Goal: Transaction & Acquisition: Book appointment/travel/reservation

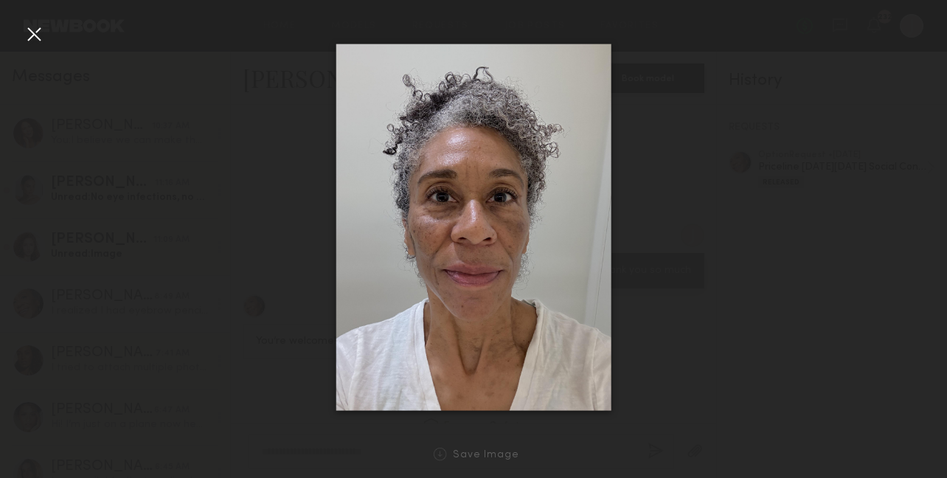
scroll to position [1558, 0]
click at [31, 32] on div at bounding box center [34, 34] width 24 height 24
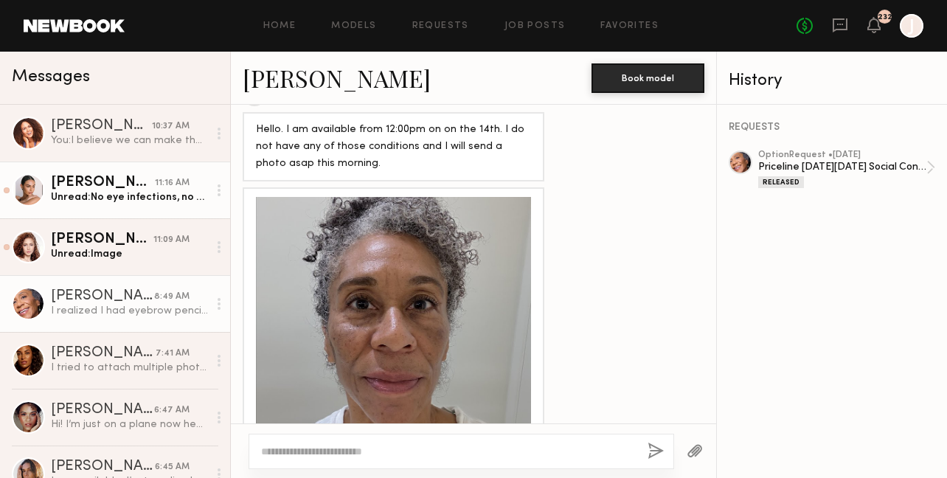
click at [110, 175] on div "Alina Z." at bounding box center [103, 182] width 104 height 15
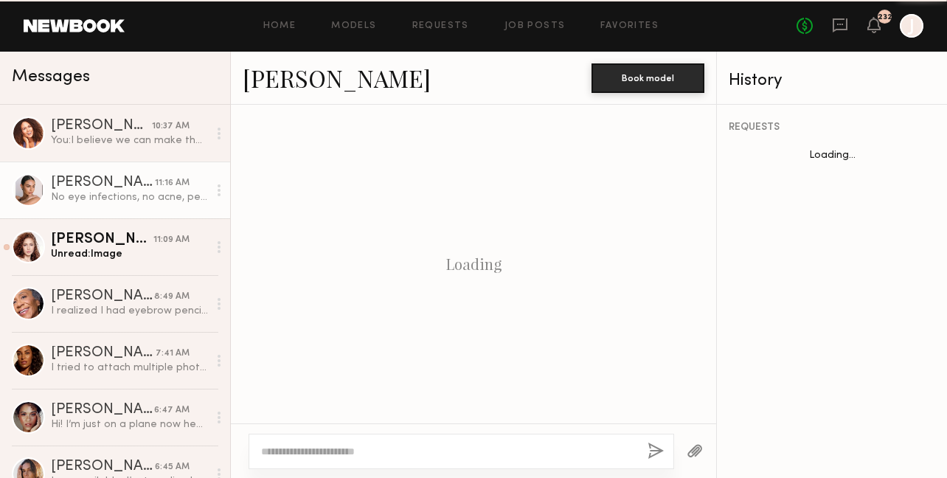
scroll to position [1051, 0]
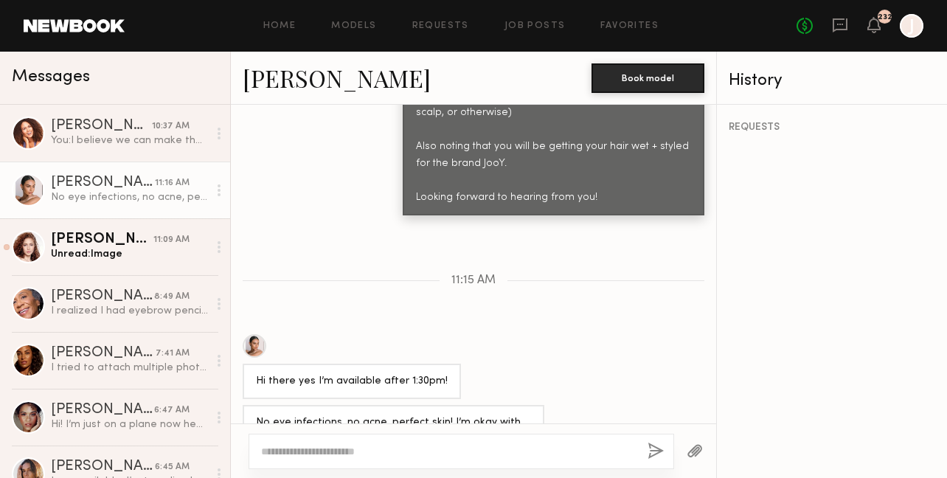
click at [277, 80] on link "Alina Z." at bounding box center [337, 78] width 188 height 32
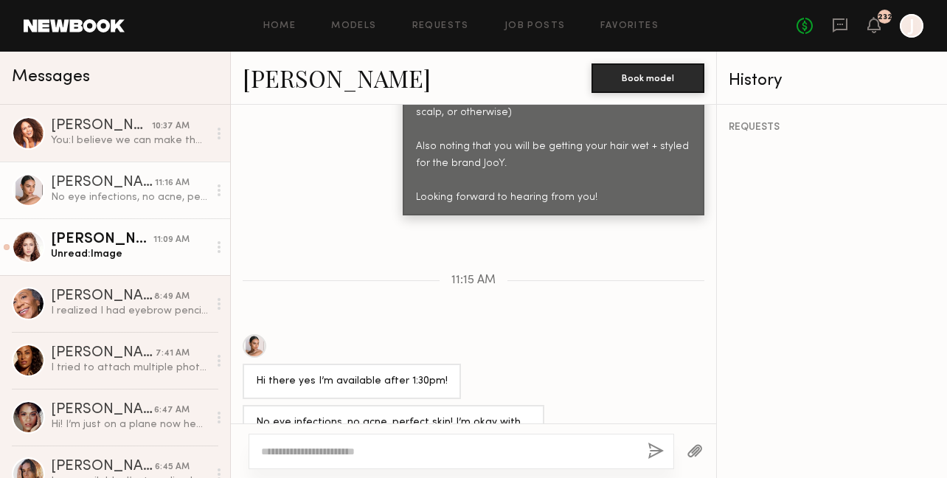
click at [122, 234] on div "Soula B." at bounding box center [102, 239] width 102 height 15
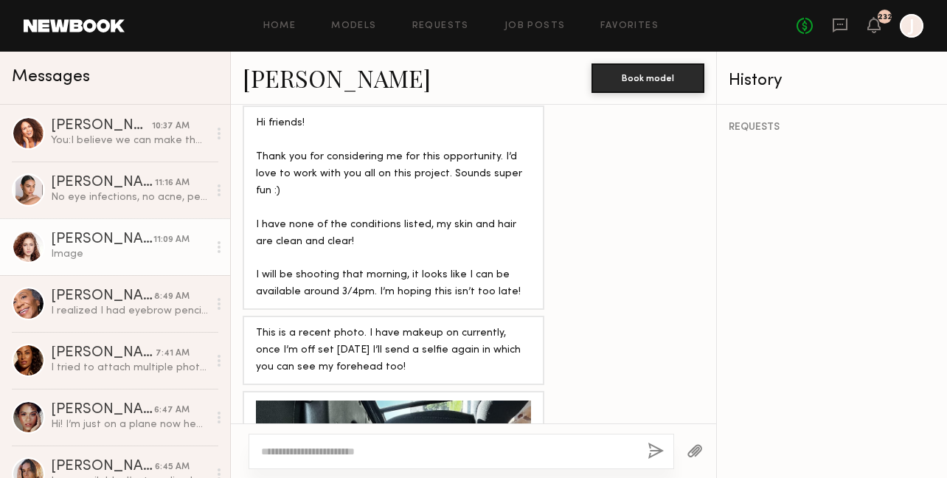
scroll to position [2413, 0]
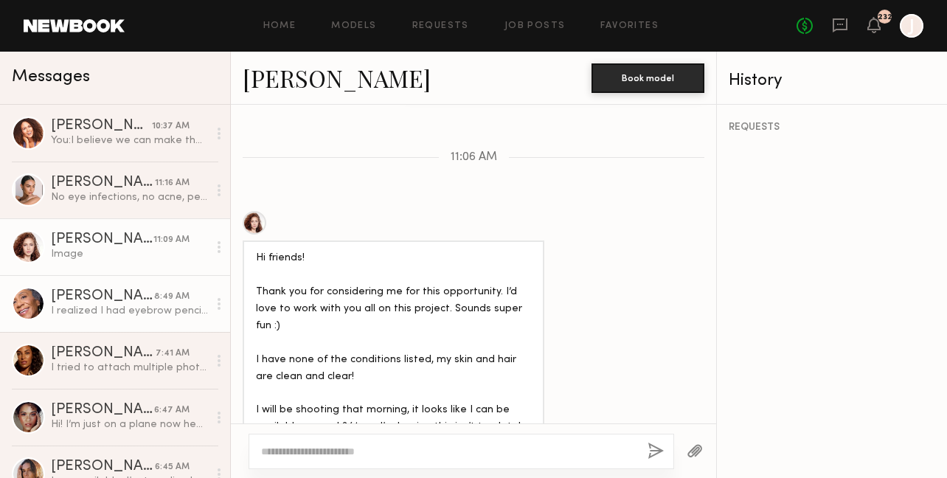
click at [111, 296] on div "Natalie S." at bounding box center [102, 296] width 103 height 15
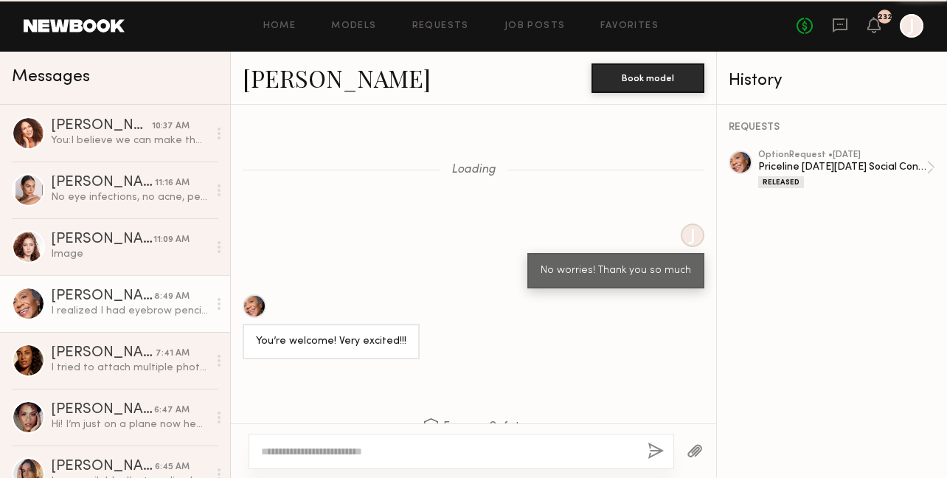
scroll to position [1974, 0]
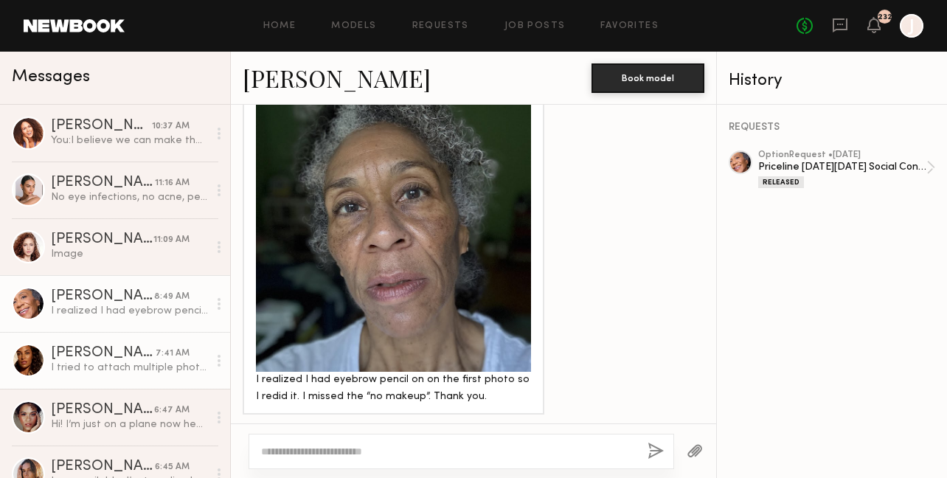
click at [124, 352] on div "Anna R." at bounding box center [103, 353] width 105 height 15
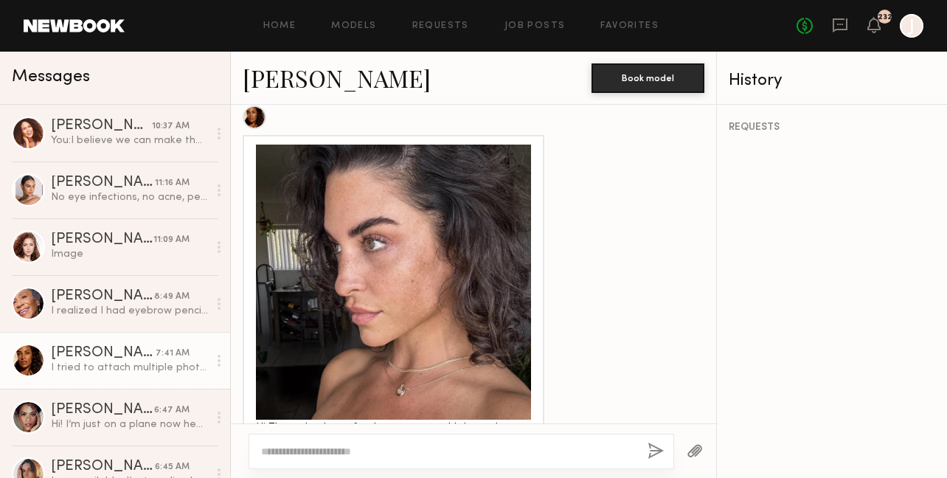
scroll to position [1226, 0]
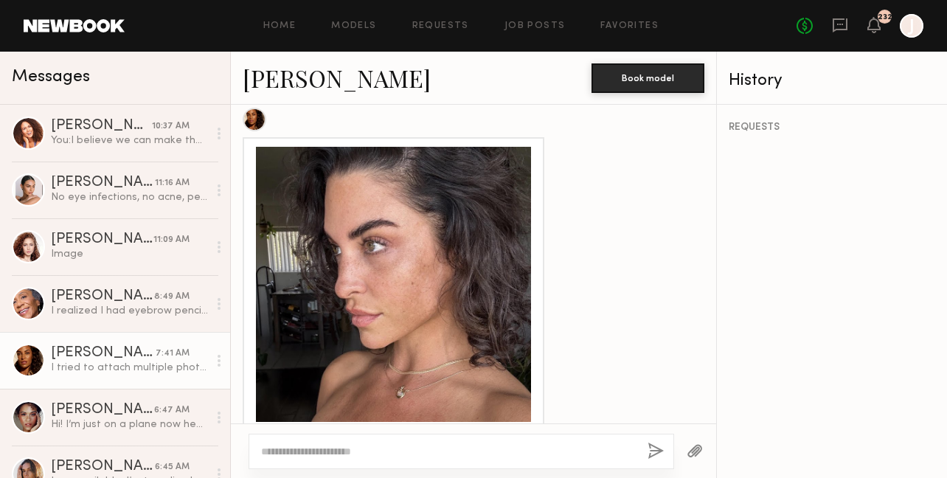
click at [284, 83] on link "Anna R." at bounding box center [337, 78] width 188 height 32
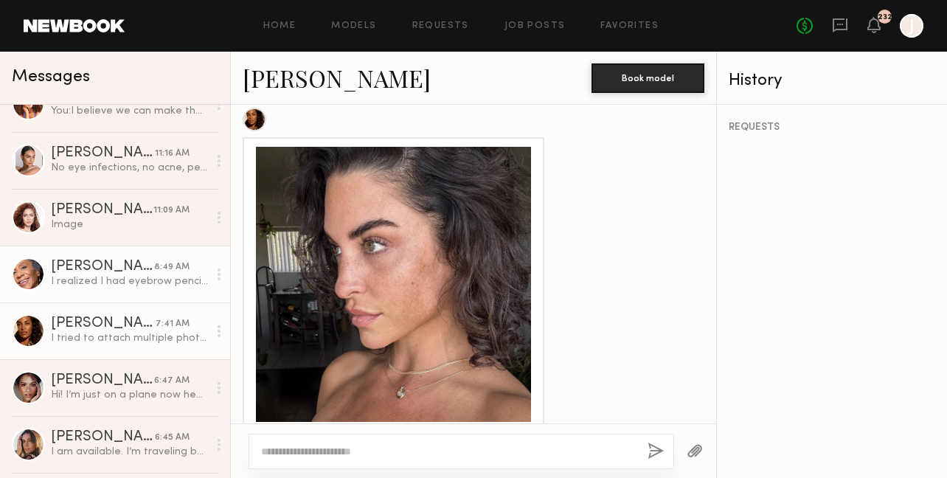
scroll to position [34, 0]
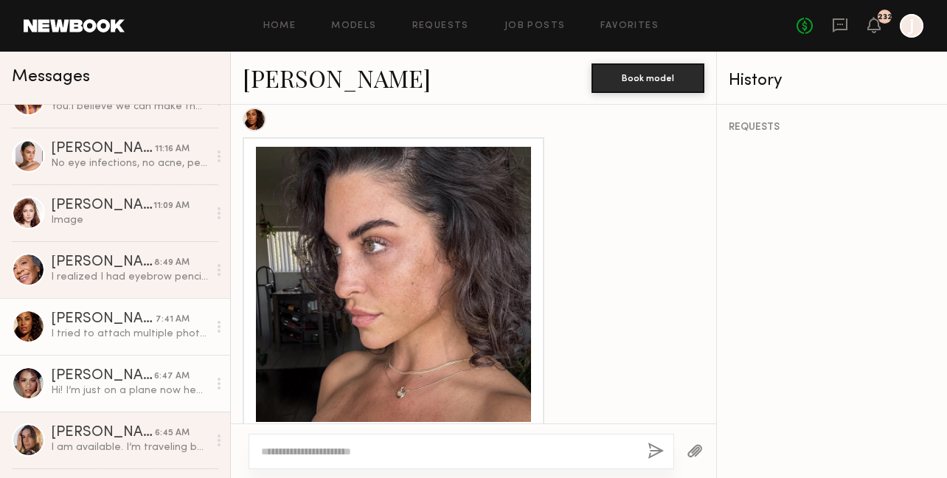
click at [118, 374] on div "Alexandra W." at bounding box center [102, 376] width 103 height 15
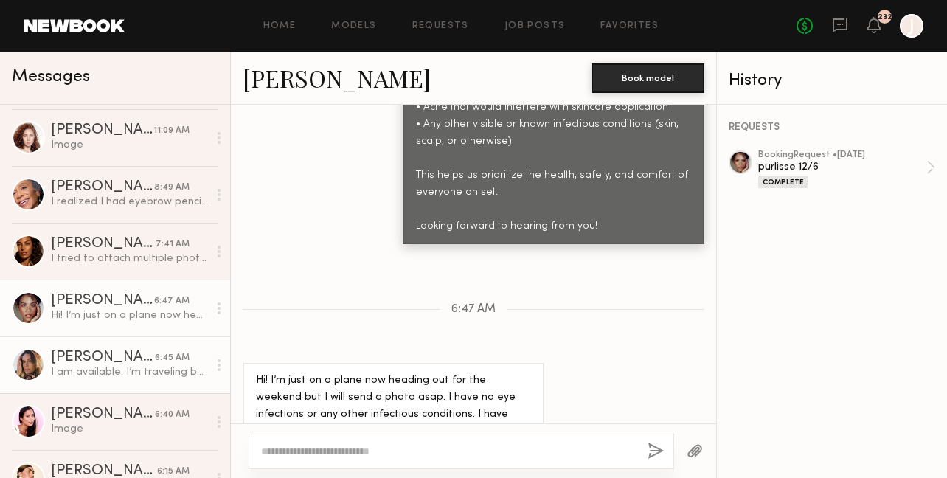
scroll to position [110, 0]
click at [144, 363] on div "Carrie A." at bounding box center [103, 356] width 104 height 15
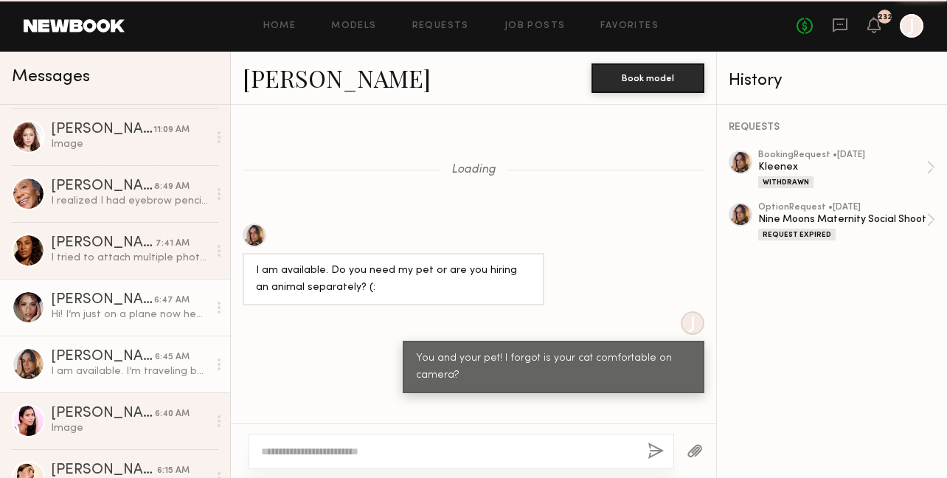
scroll to position [1629, 0]
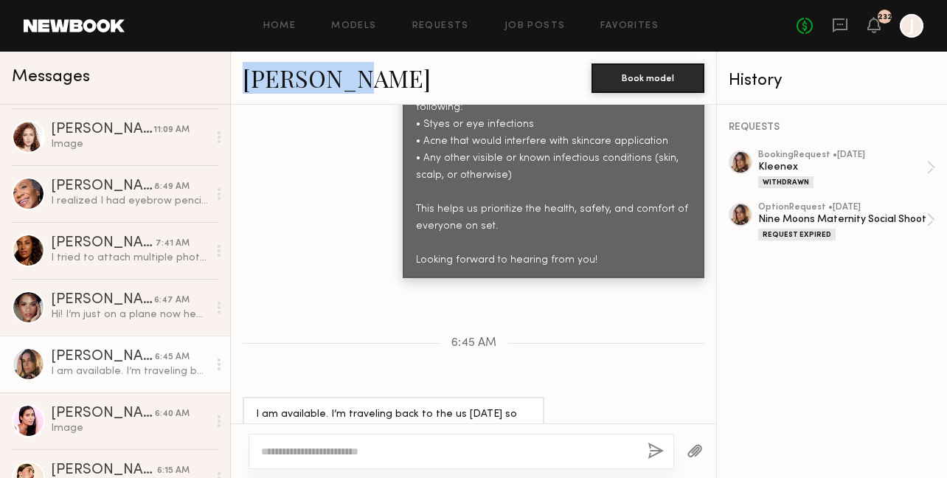
drag, startPoint x: 240, startPoint y: 83, endPoint x: 358, endPoint y: 86, distance: 118.0
click at [358, 86] on div "Carrie A. Book model" at bounding box center [473, 78] width 485 height 53
copy link "Carrie A."
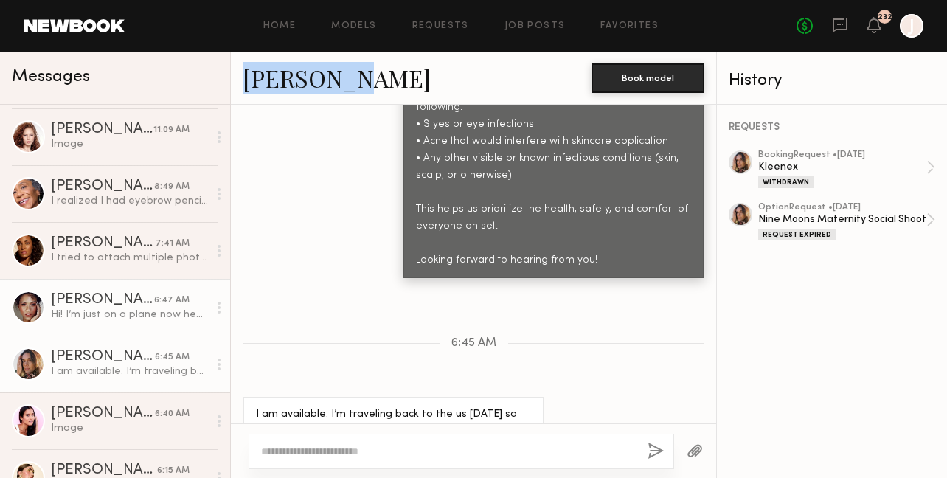
scroll to position [175, 0]
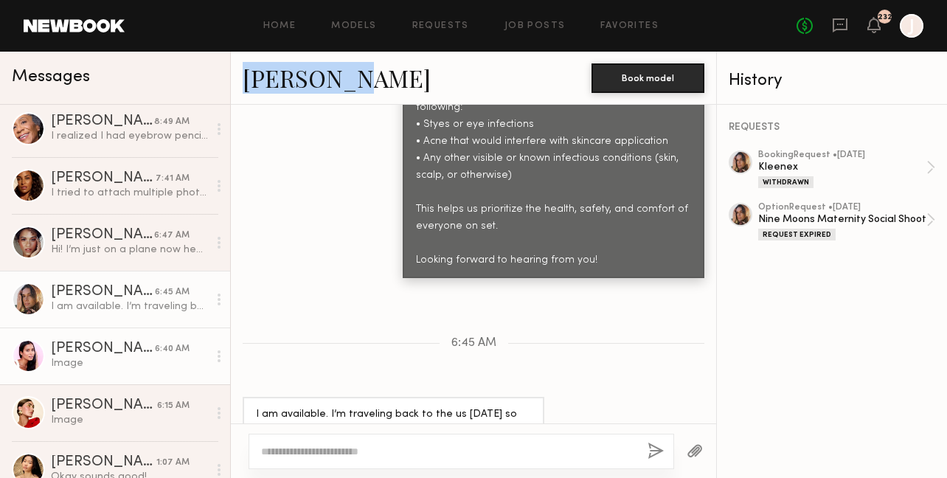
click at [109, 359] on div "Image" at bounding box center [129, 363] width 157 height 14
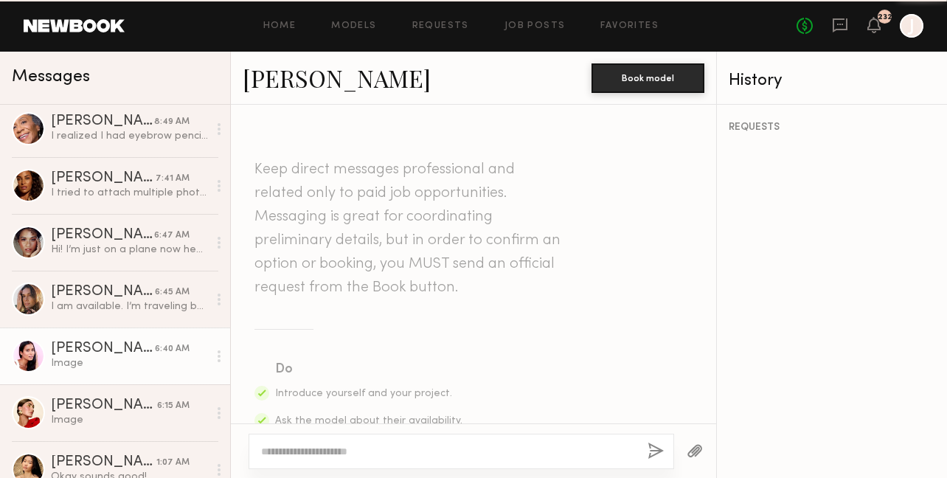
scroll to position [1958, 0]
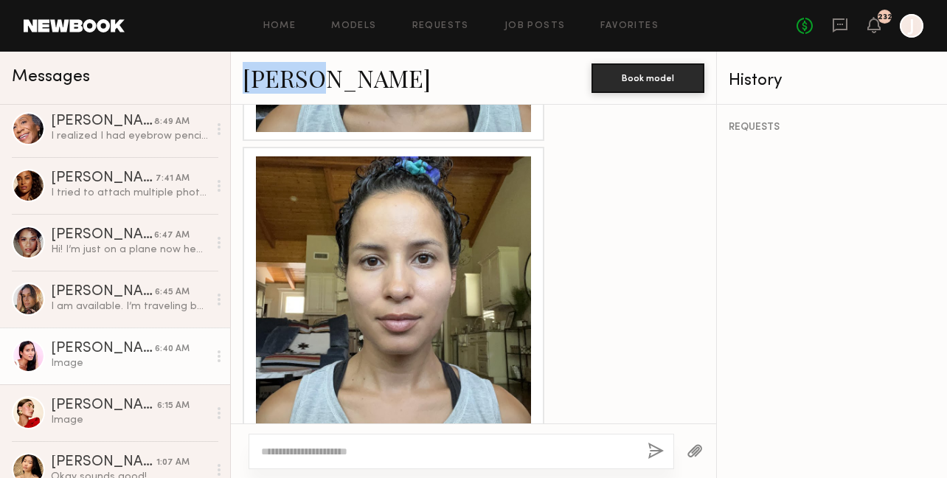
drag, startPoint x: 239, startPoint y: 79, endPoint x: 332, endPoint y: 83, distance: 93.0
click at [332, 83] on div "Dru P. Book model" at bounding box center [473, 78] width 485 height 53
copy link "Dru P."
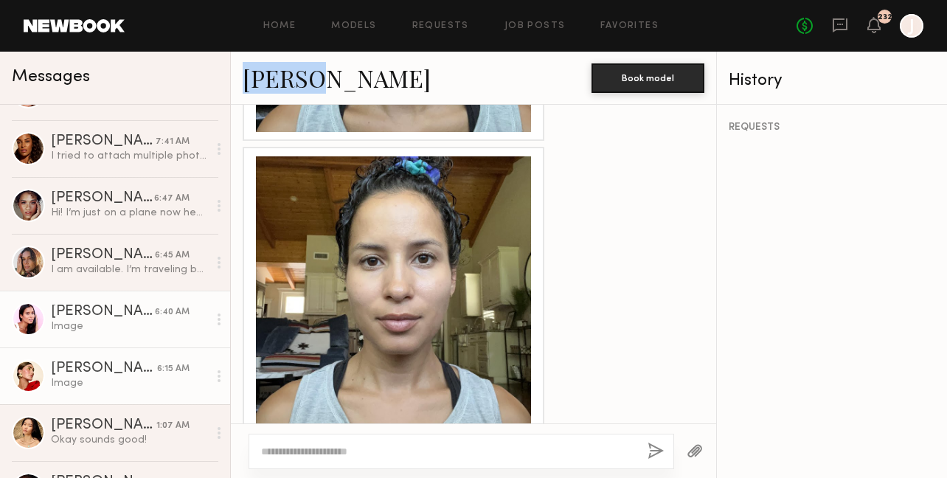
click at [144, 368] on div "Louise M." at bounding box center [104, 368] width 106 height 15
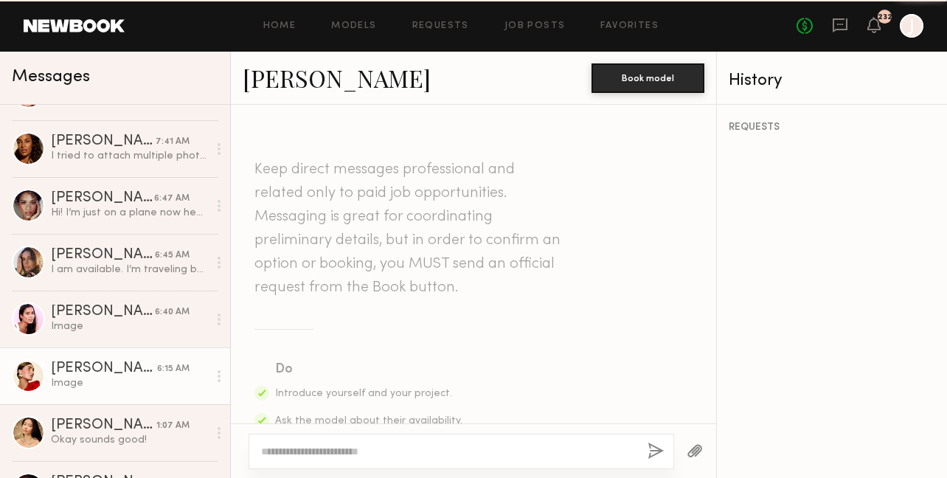
scroll to position [3505, 0]
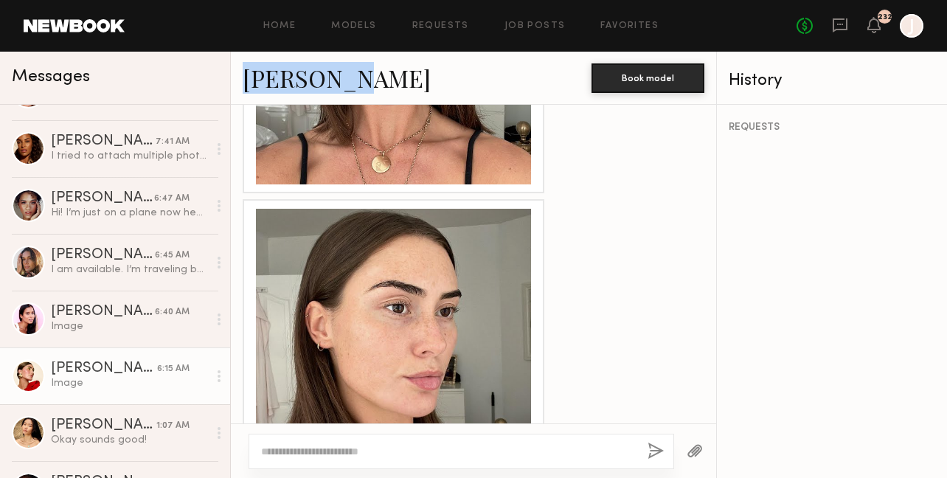
drag, startPoint x: 234, startPoint y: 80, endPoint x: 374, endPoint y: 83, distance: 139.4
click at [375, 84] on div "Louise M. Book model" at bounding box center [473, 78] width 485 height 53
copy link "Louise M."
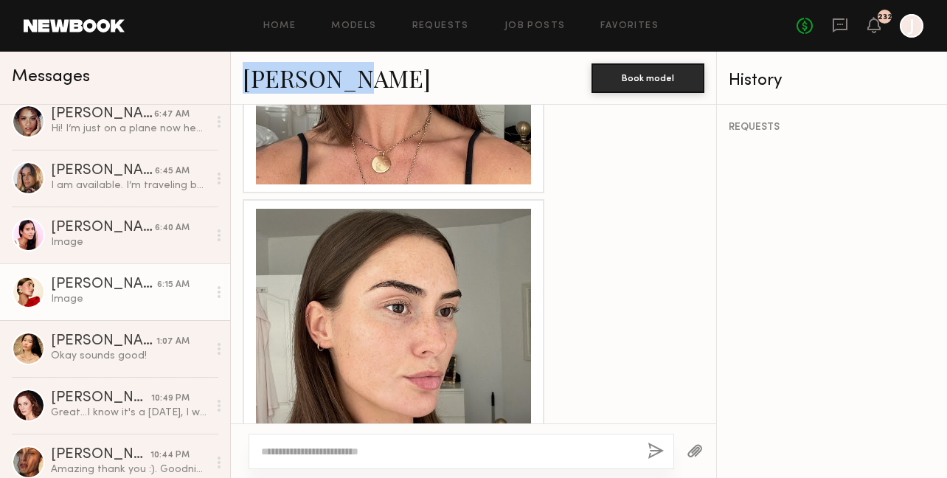
scroll to position [300, 0]
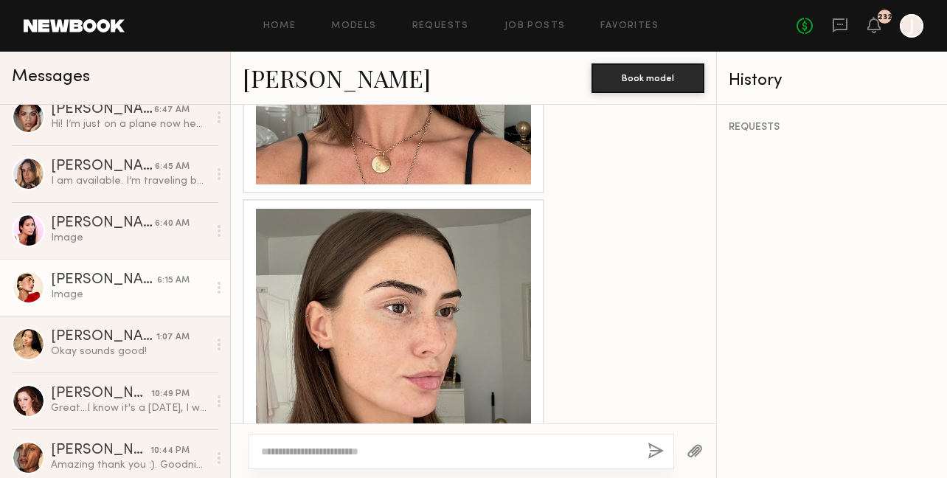
click at [806, 202] on div "REQUESTS" at bounding box center [832, 291] width 230 height 373
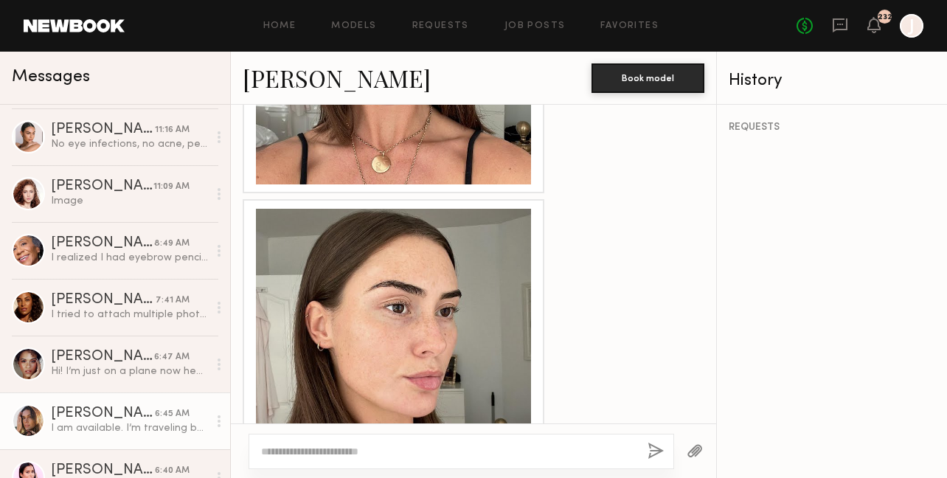
scroll to position [0, 0]
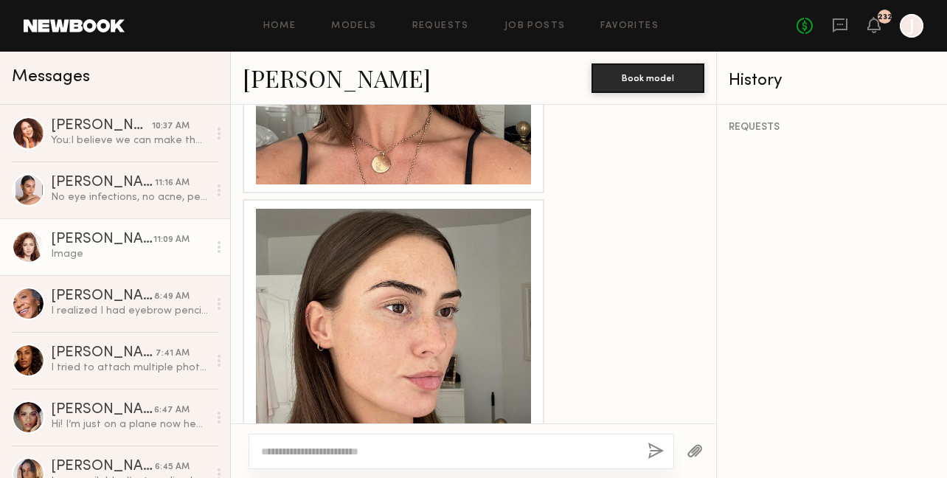
click at [104, 257] on div "Image" at bounding box center [129, 254] width 157 height 14
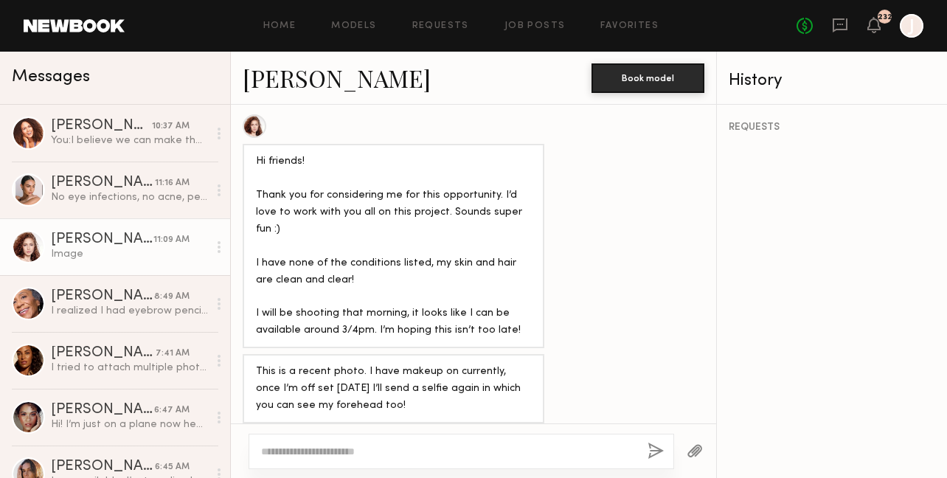
scroll to position [2422, 0]
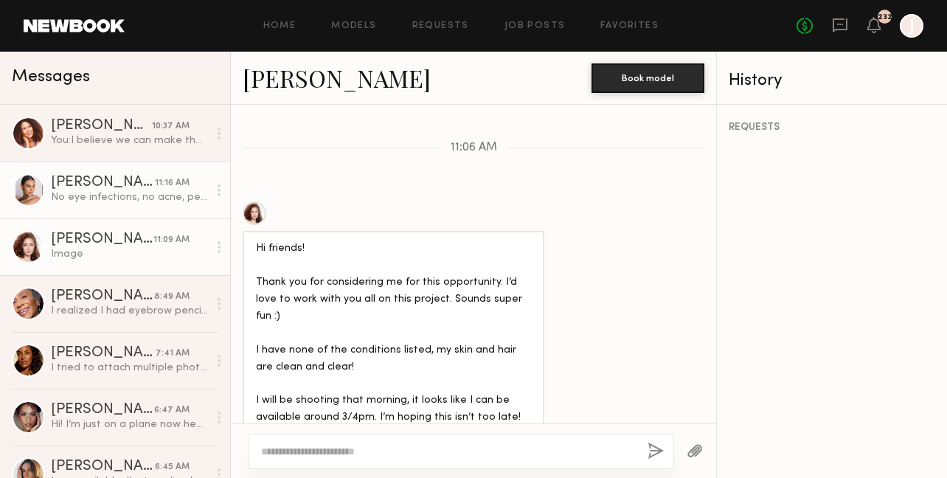
click at [135, 181] on div "Alina Z." at bounding box center [103, 182] width 104 height 15
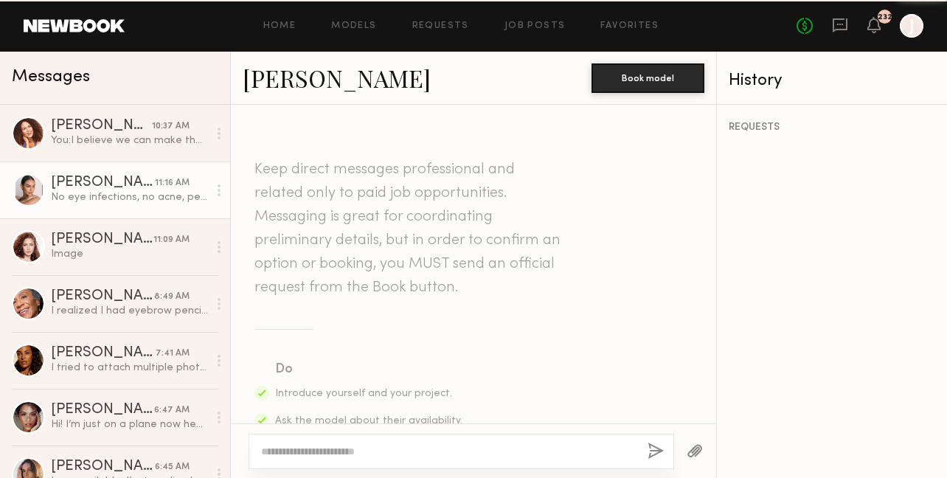
scroll to position [1051, 0]
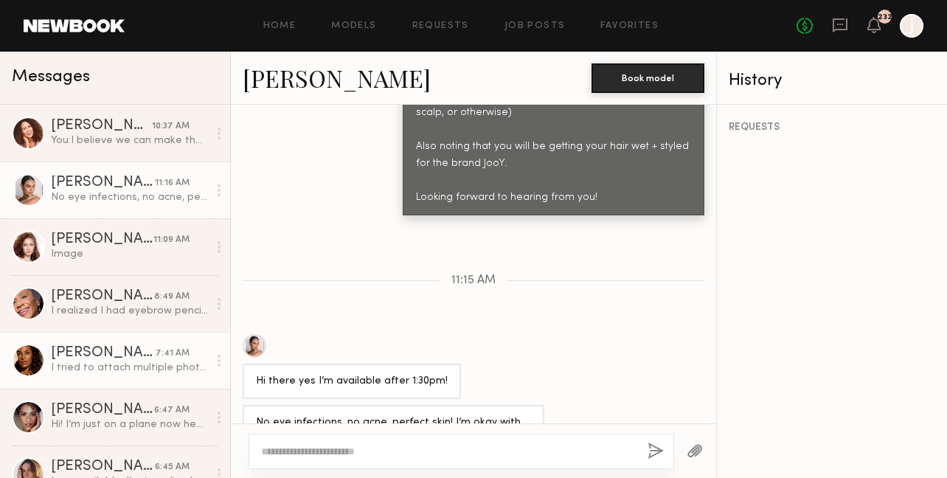
click at [141, 355] on div "Anna R." at bounding box center [103, 353] width 105 height 15
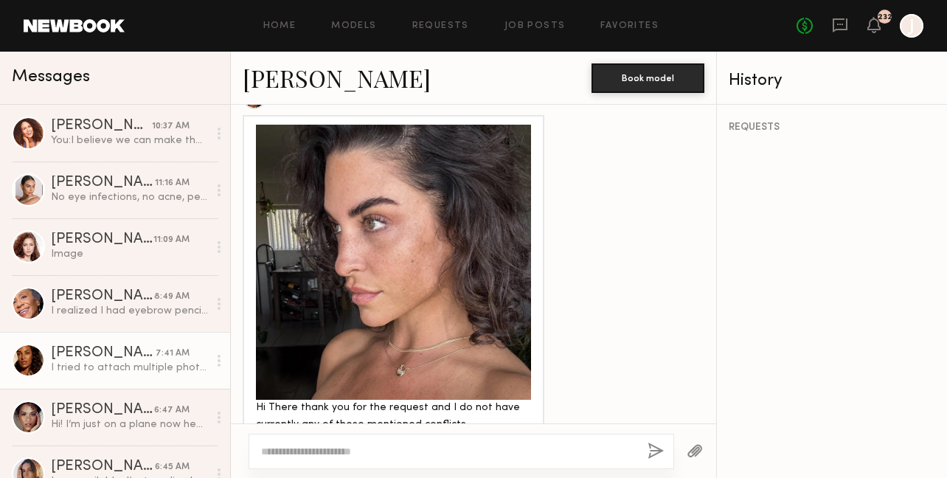
scroll to position [1192, 0]
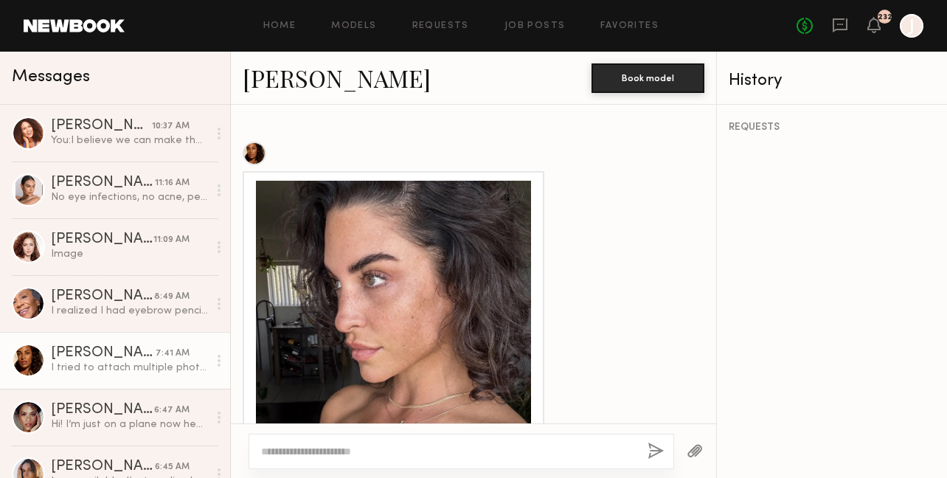
click at [481, 301] on div at bounding box center [393, 318] width 275 height 275
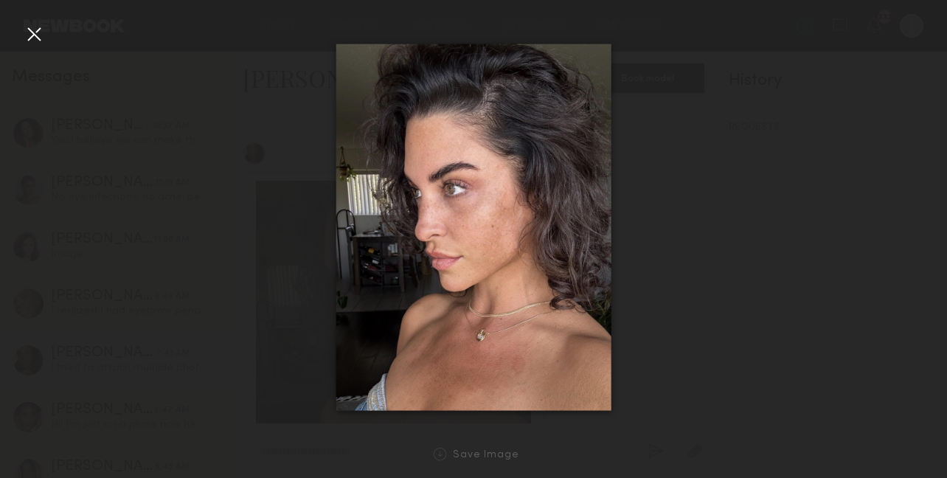
click at [35, 33] on div at bounding box center [34, 34] width 24 height 24
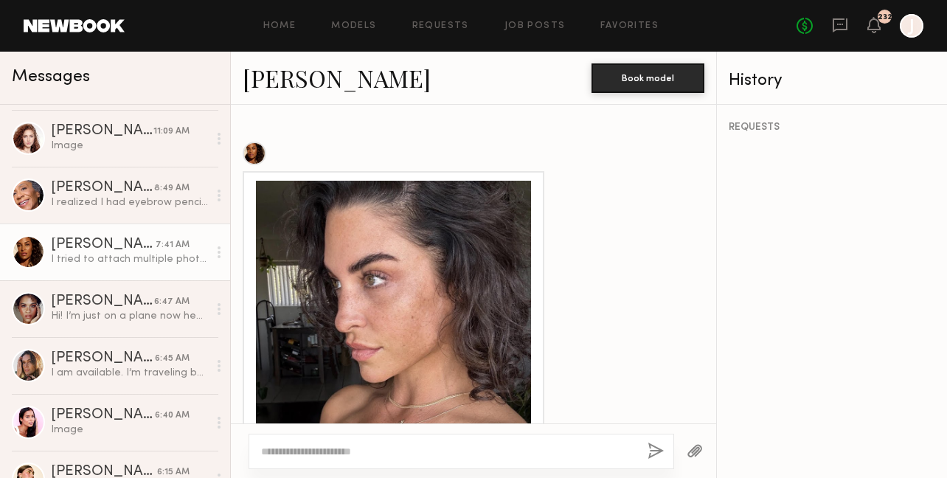
scroll to position [0, 0]
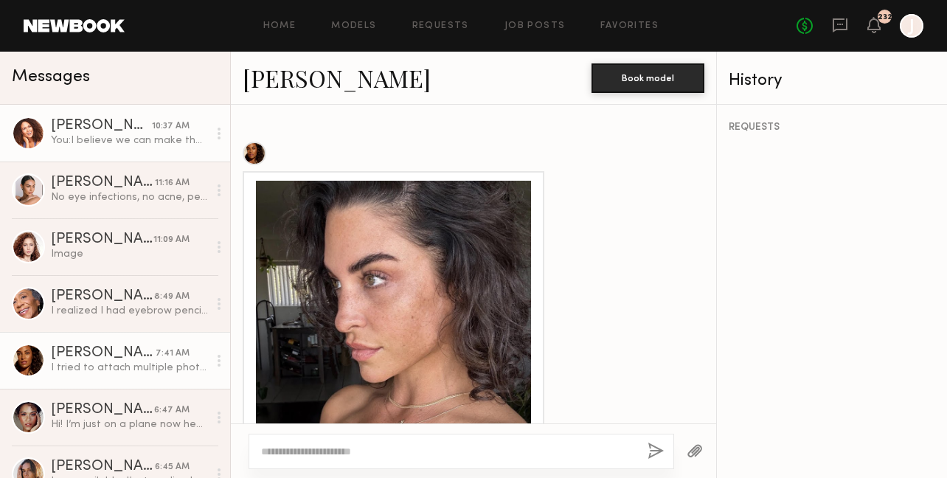
click at [117, 139] on div "You: I believe we can make that work! We also have a shoot on Monday if that wo…" at bounding box center [129, 140] width 157 height 14
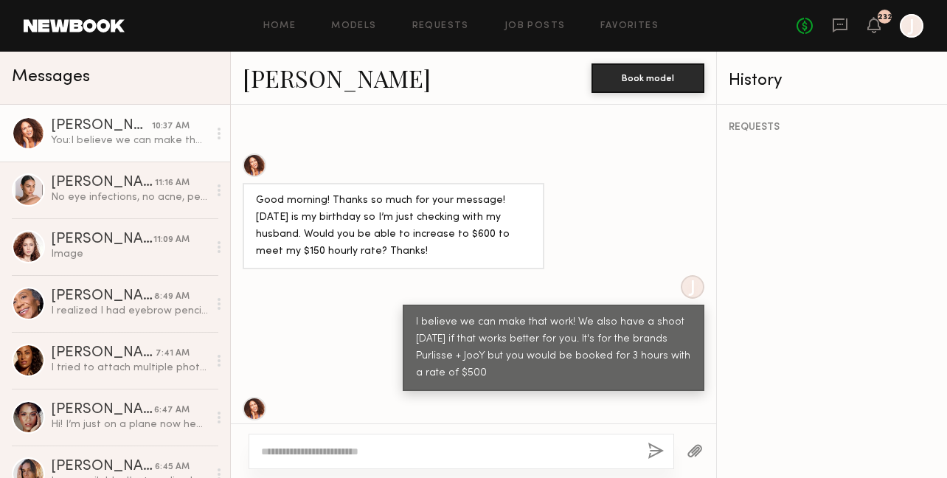
scroll to position [3088, 0]
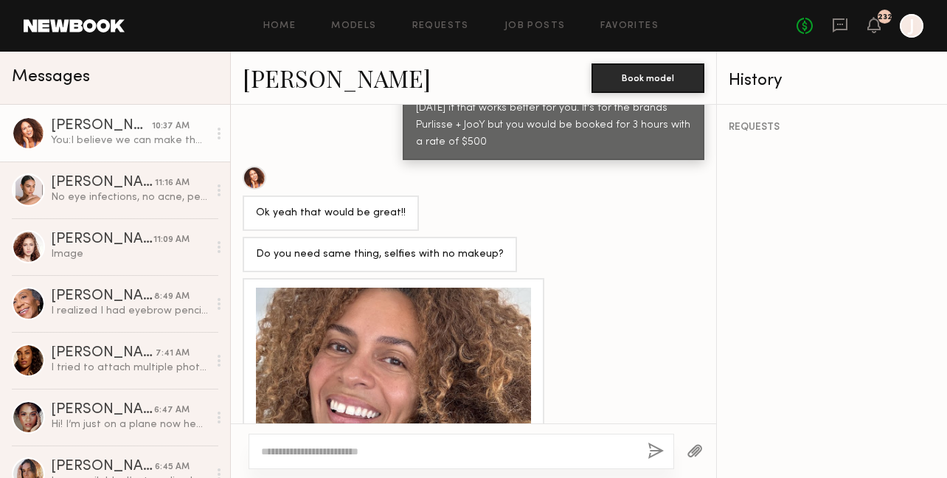
click at [450, 288] on div at bounding box center [393, 425] width 275 height 275
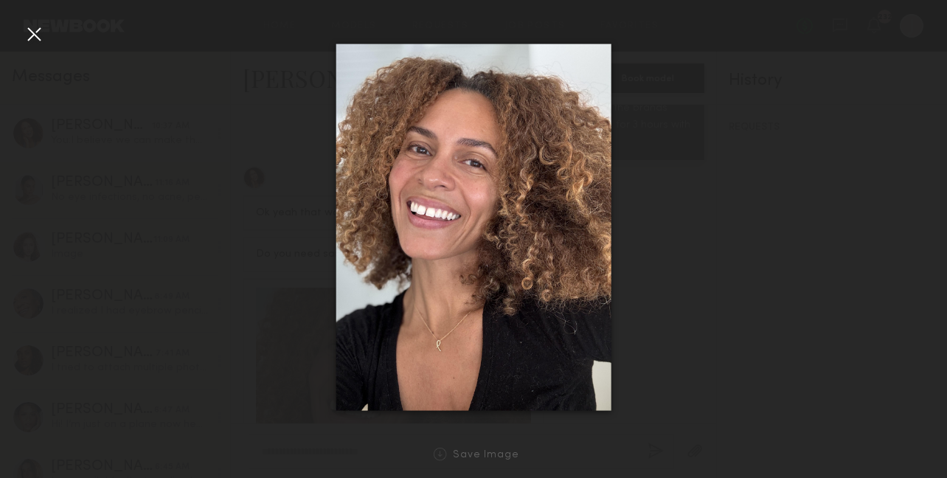
click at [34, 34] on div at bounding box center [34, 34] width 24 height 24
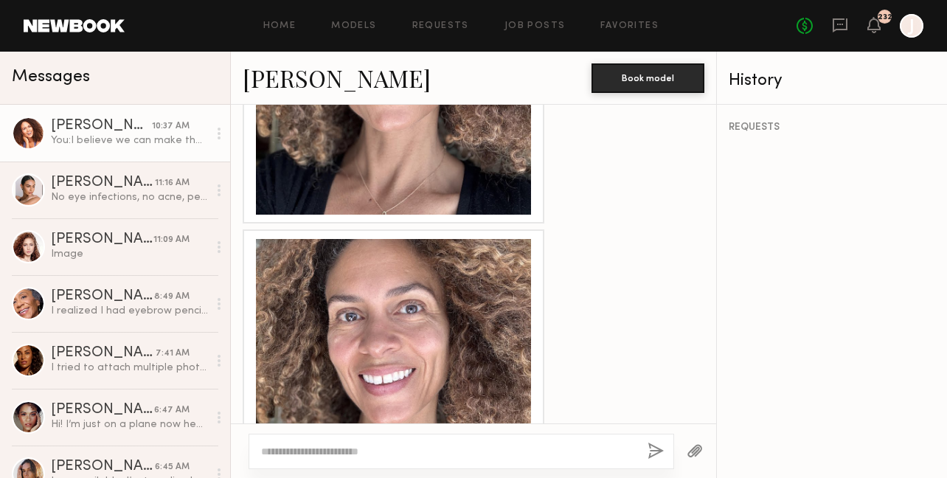
scroll to position [3572, 0]
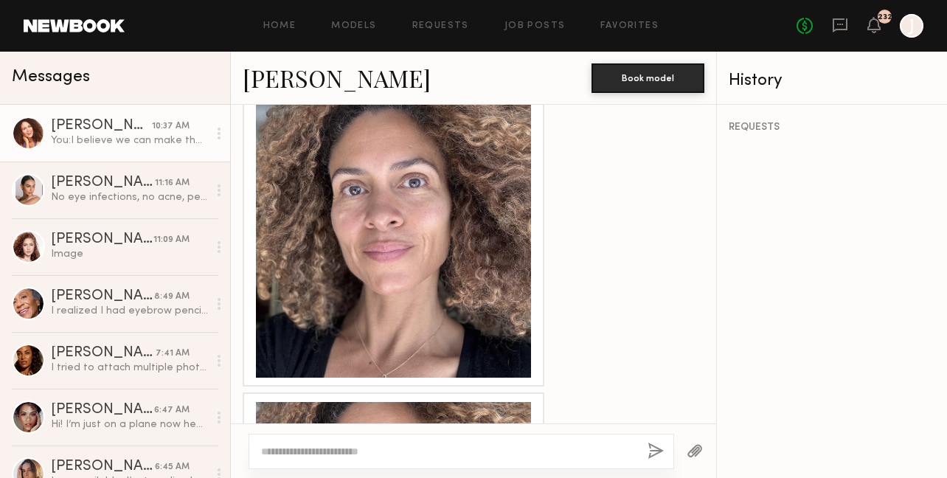
click at [414, 209] on div at bounding box center [393, 239] width 275 height 275
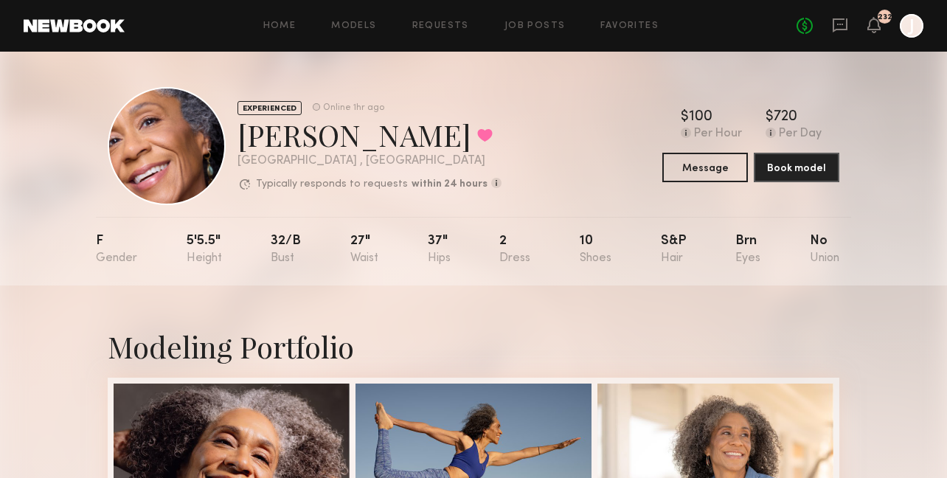
scroll to position [273, 0]
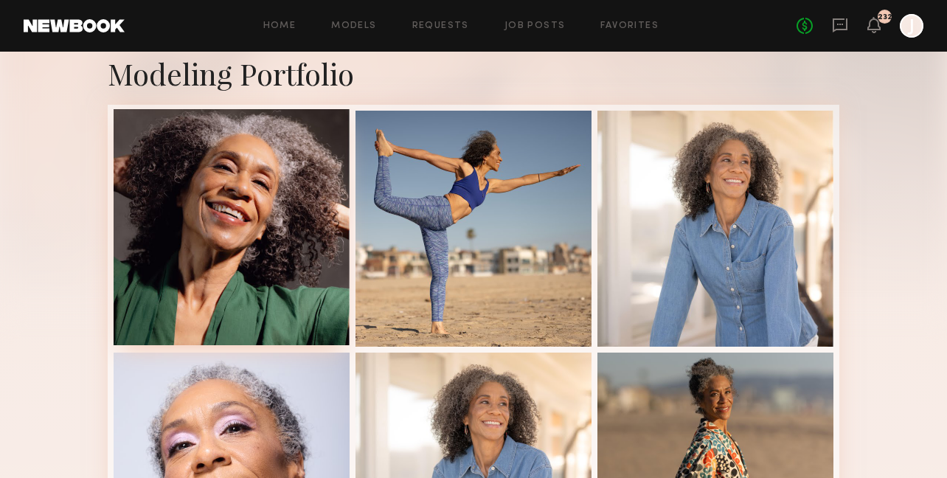
click at [225, 184] on div at bounding box center [232, 227] width 236 height 236
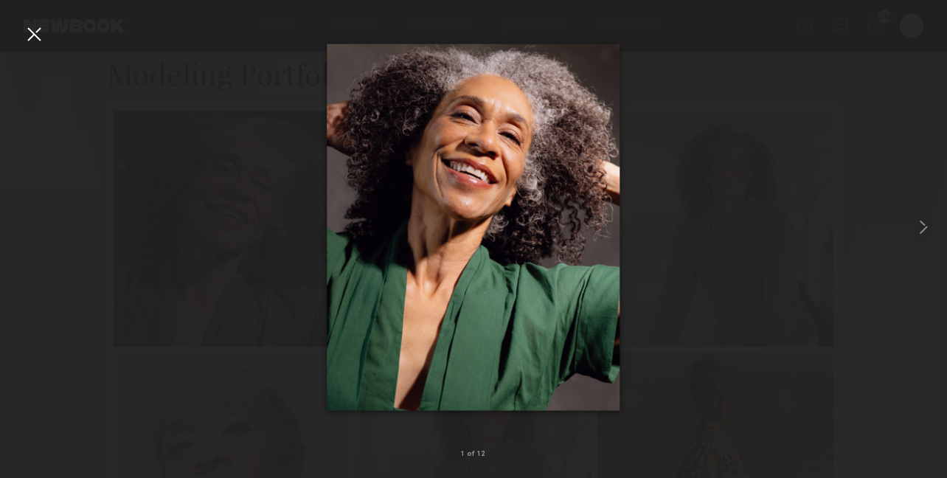
click at [36, 35] on div at bounding box center [34, 34] width 24 height 24
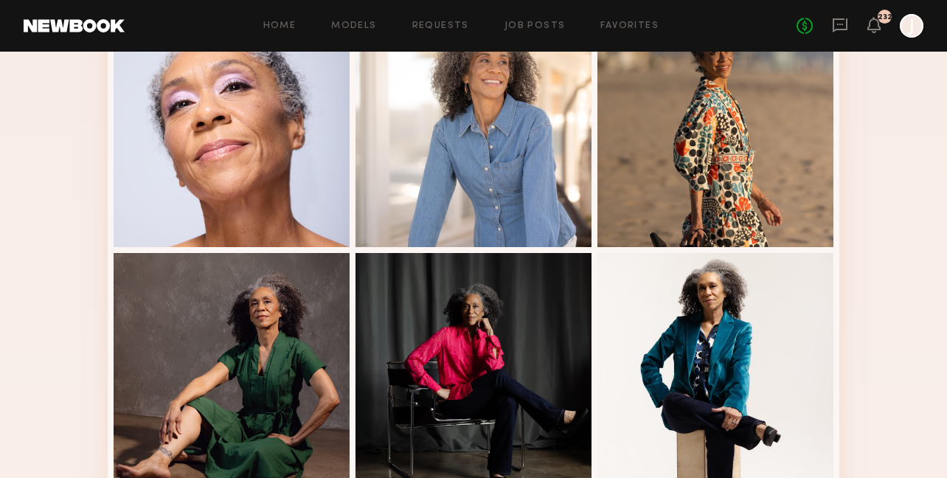
scroll to position [988, 0]
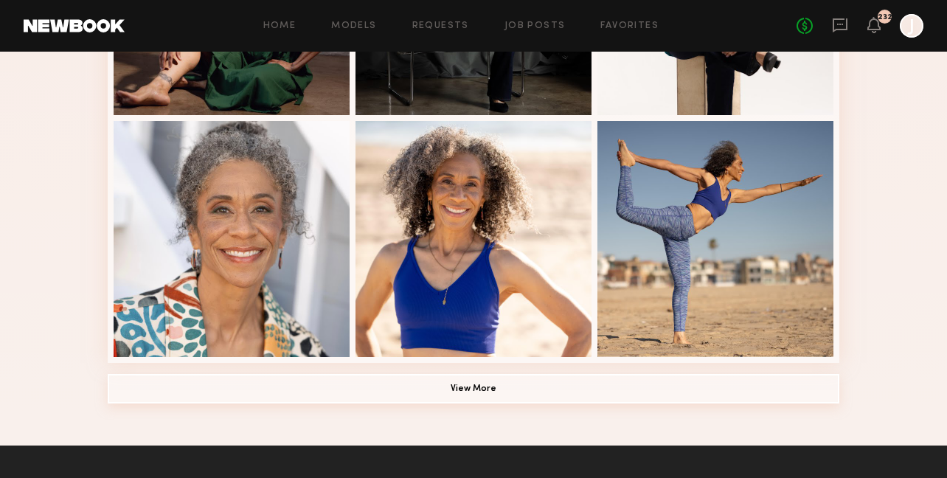
click at [290, 395] on button "View More" at bounding box center [473, 388] width 731 height 29
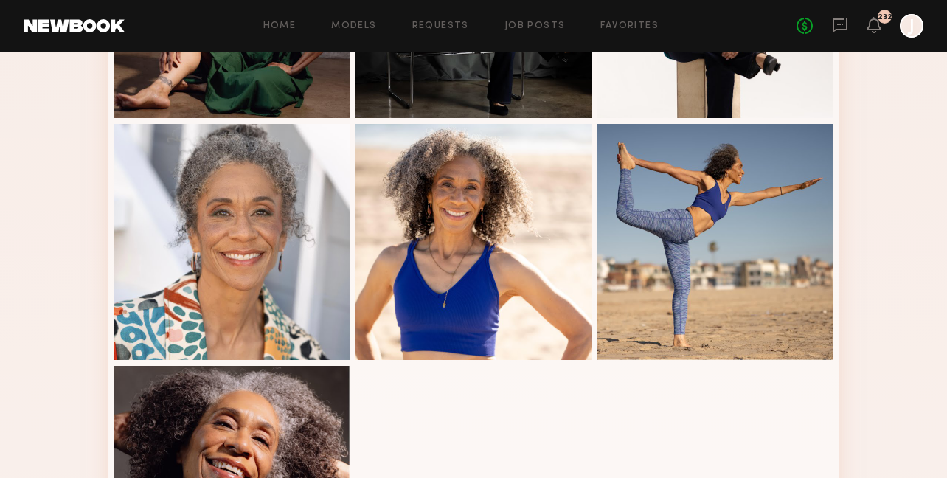
scroll to position [884, 0]
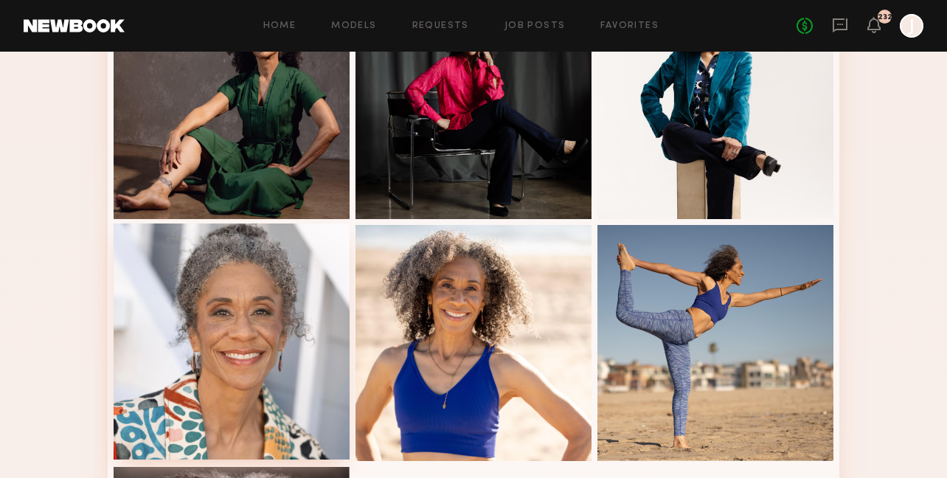
click at [189, 328] on div at bounding box center [232, 341] width 236 height 236
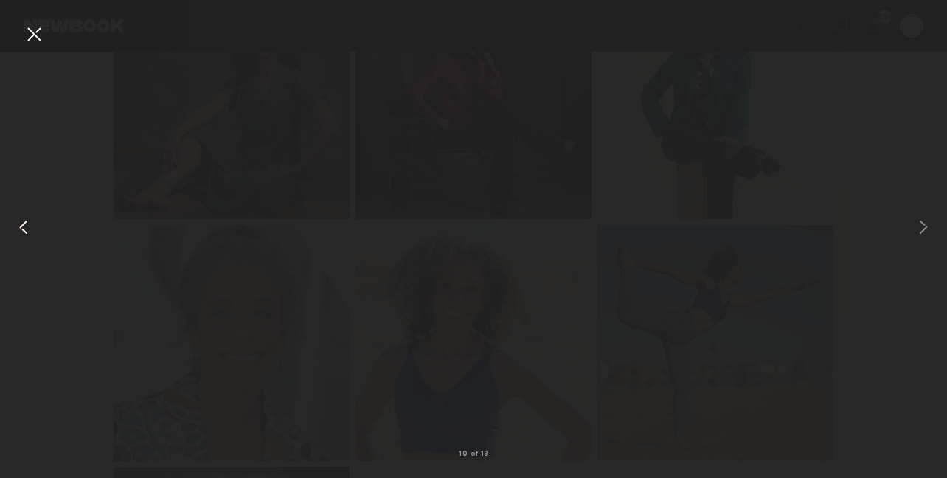
click at [21, 40] on div at bounding box center [19, 227] width 38 height 407
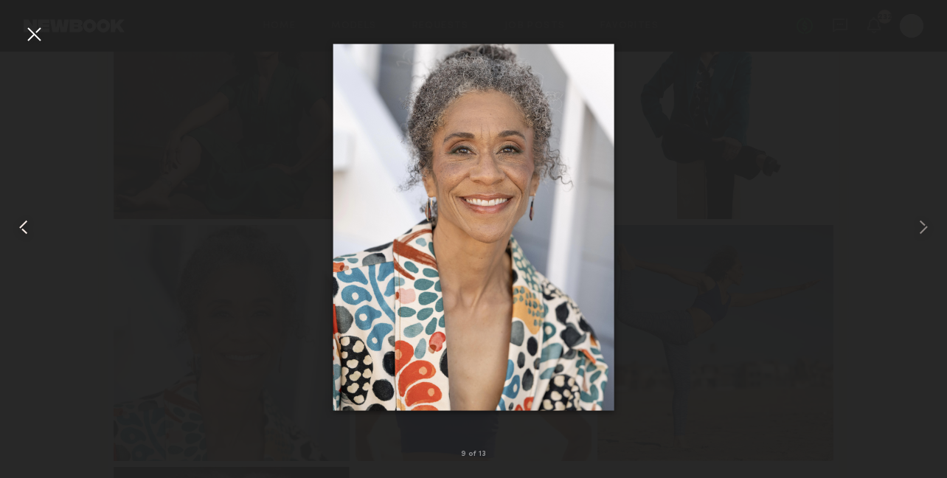
click at [27, 233] on common-icon at bounding box center [24, 227] width 24 height 24
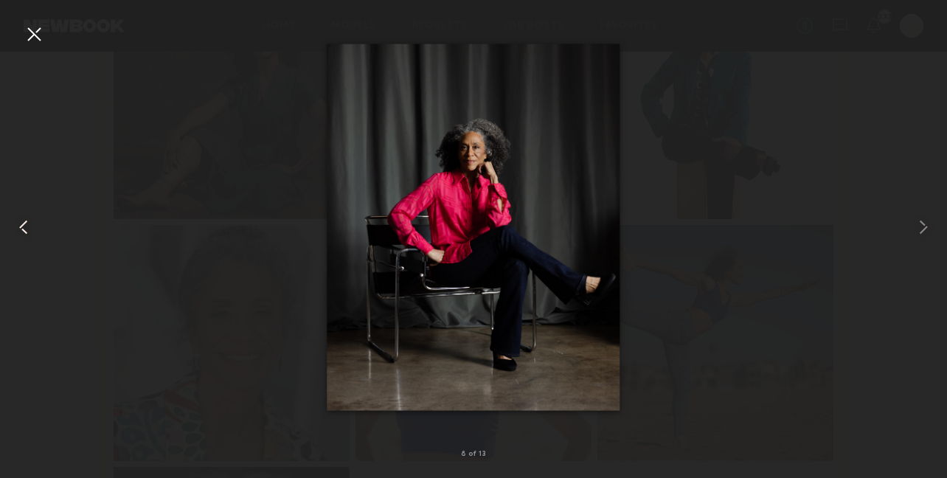
click at [27, 233] on common-icon at bounding box center [24, 227] width 24 height 24
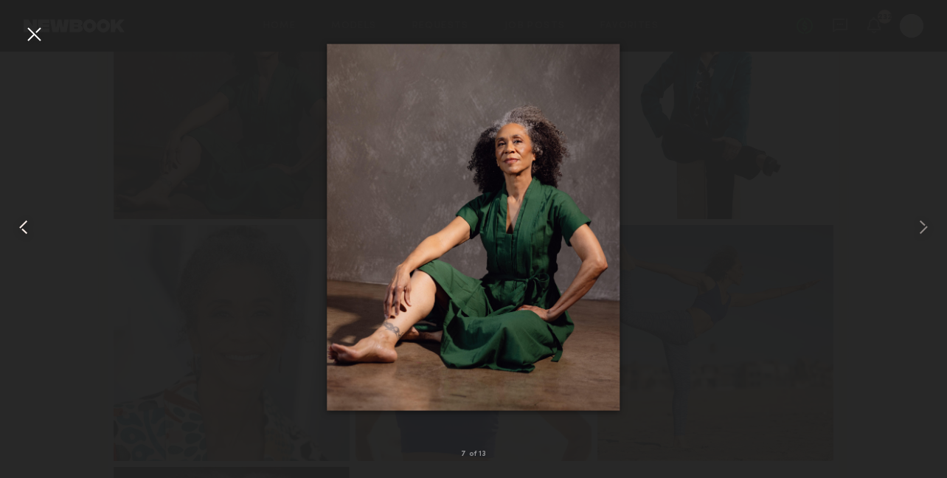
click at [27, 233] on common-icon at bounding box center [24, 227] width 24 height 24
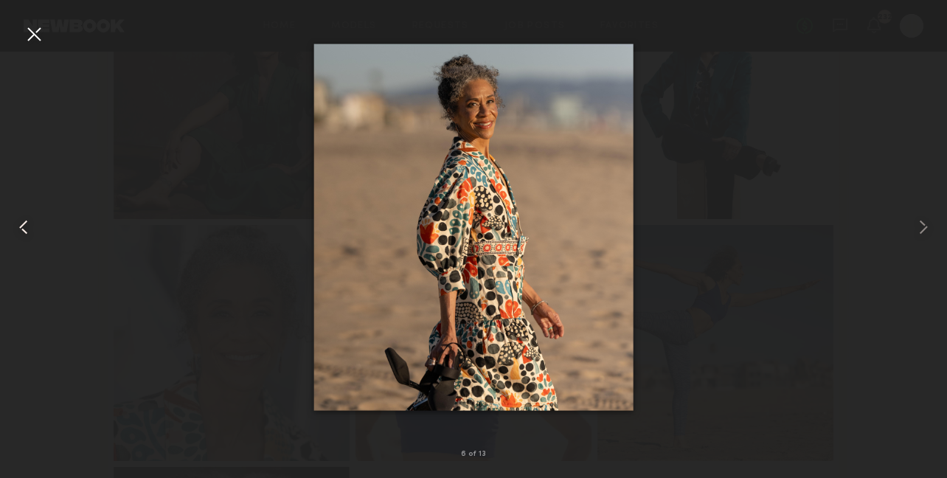
click at [27, 233] on common-icon at bounding box center [24, 227] width 24 height 24
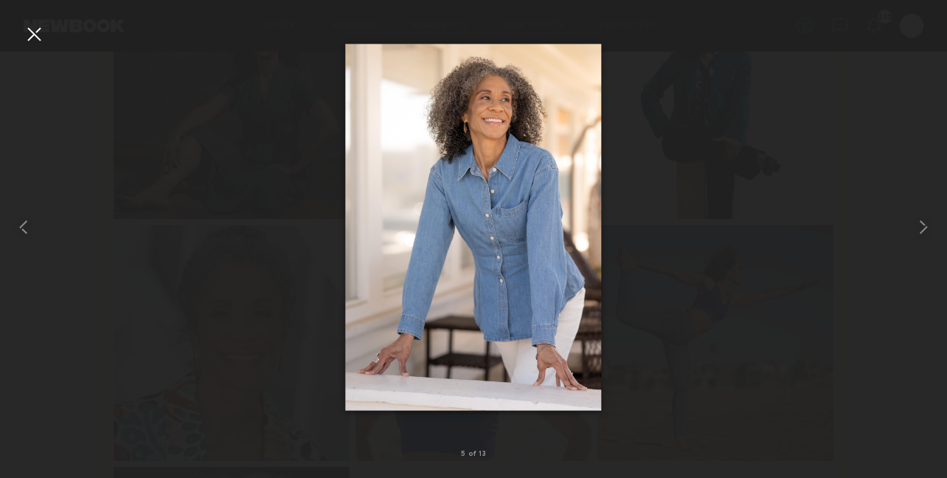
click at [26, 31] on div at bounding box center [34, 34] width 24 height 24
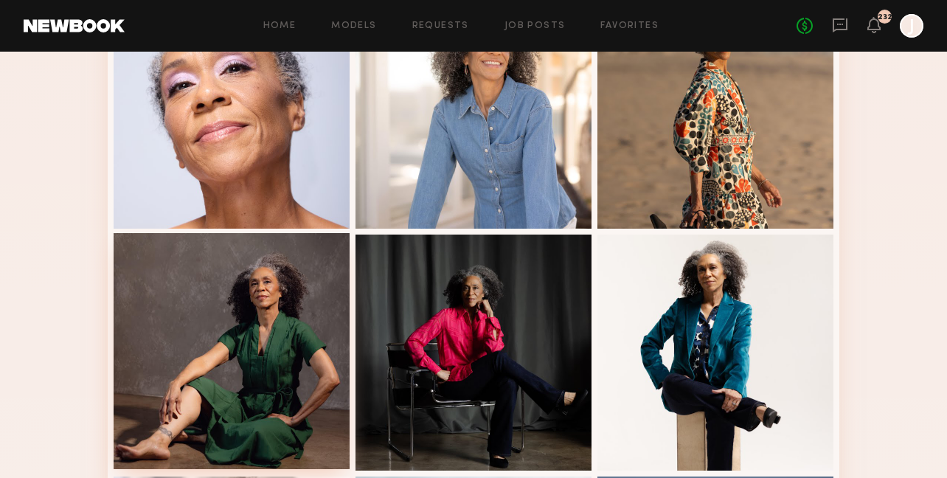
scroll to position [623, 0]
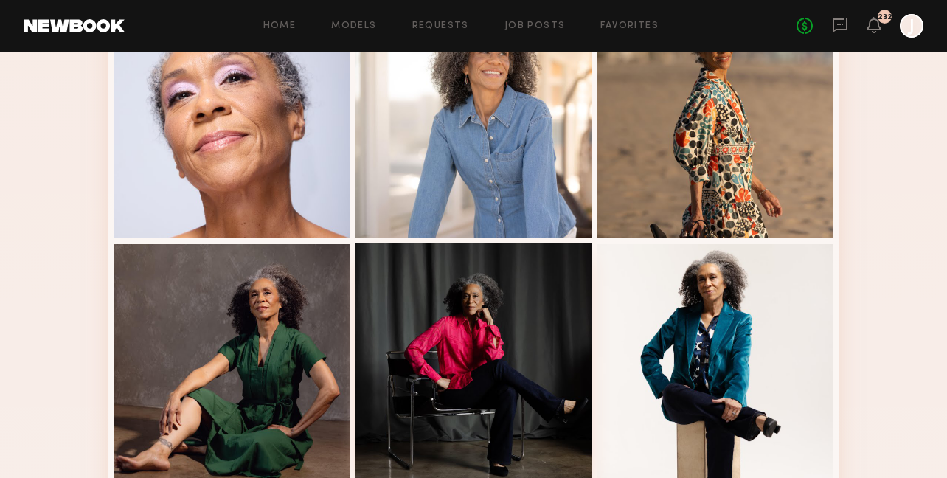
click at [439, 323] on div at bounding box center [473, 361] width 236 height 236
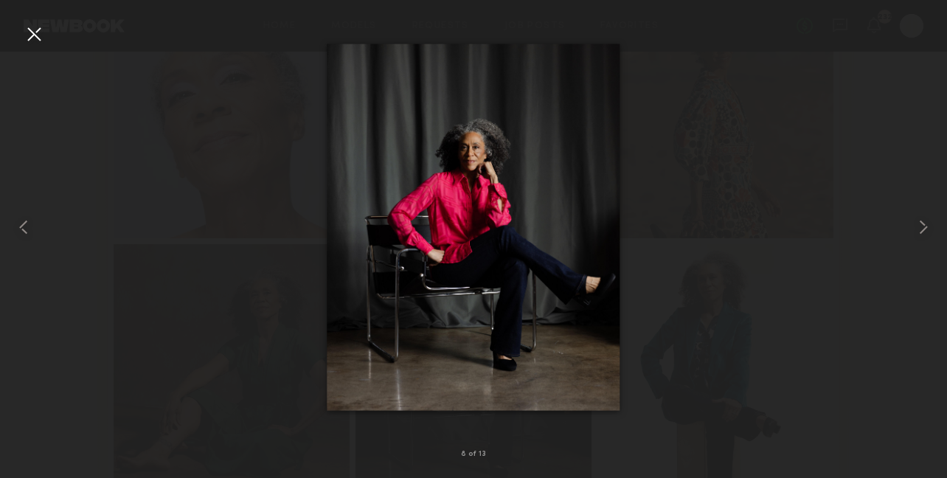
click at [36, 32] on div at bounding box center [34, 34] width 24 height 24
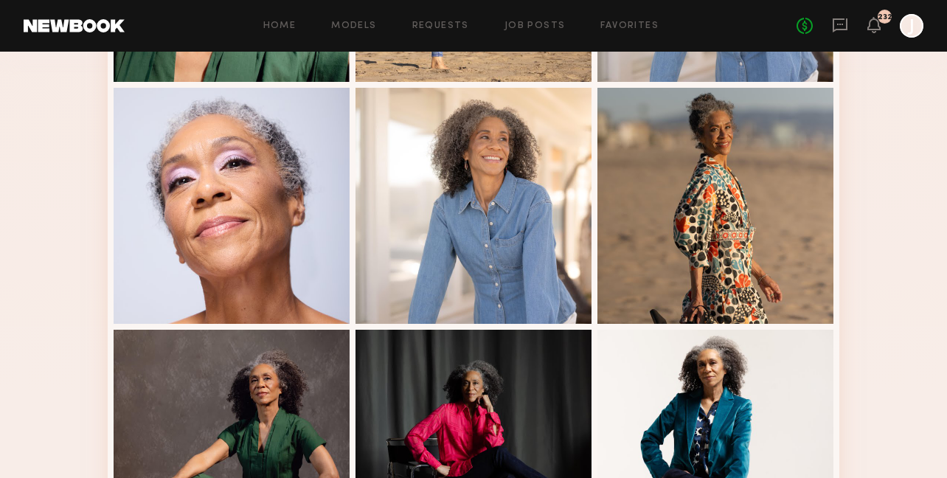
scroll to position [402, 0]
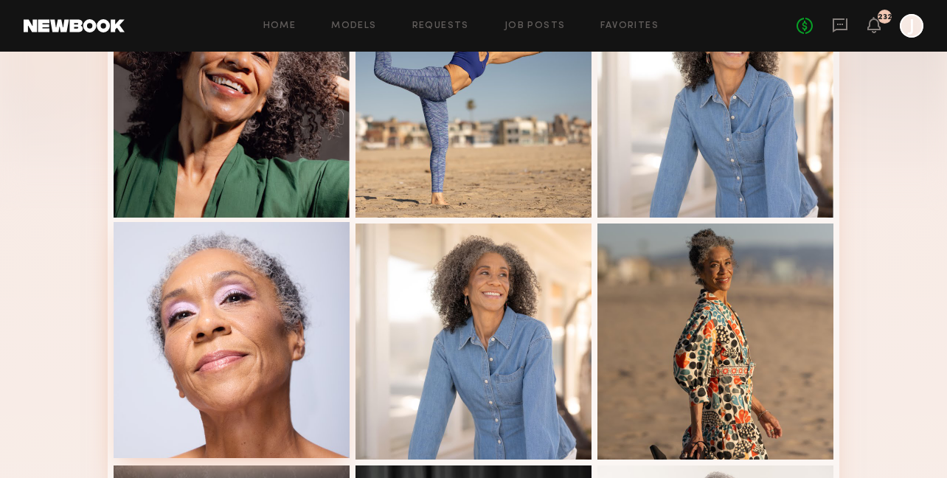
click at [216, 318] on div at bounding box center [232, 340] width 236 height 236
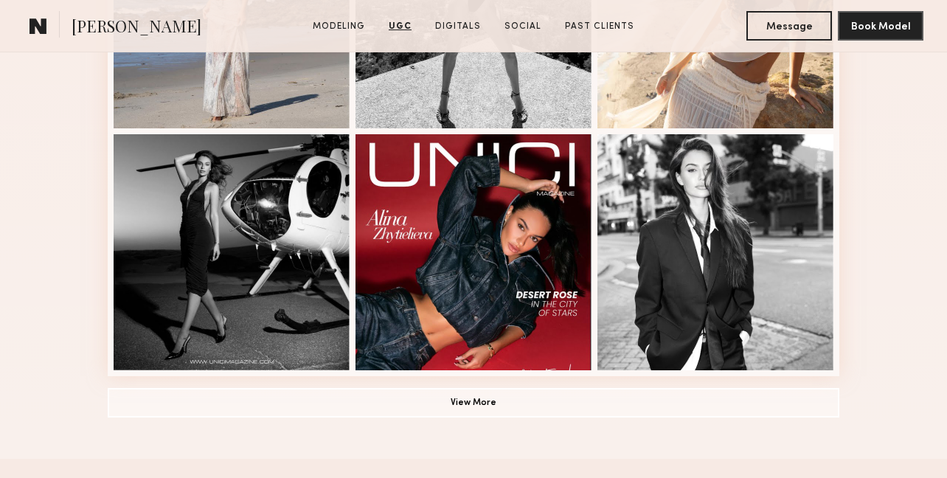
scroll to position [984, 0]
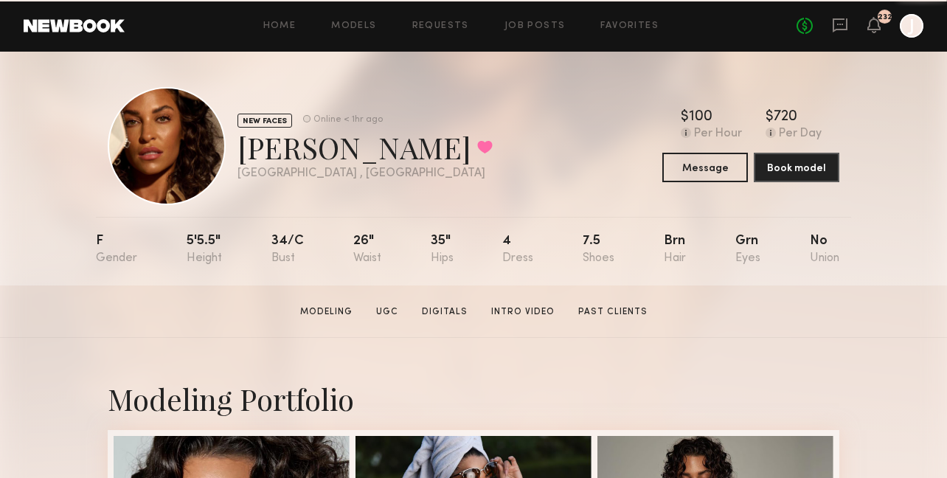
click at [335, 157] on div "Anna R. Favorited" at bounding box center [364, 147] width 255 height 39
drag, startPoint x: 335, startPoint y: 156, endPoint x: 235, endPoint y: 156, distance: 99.5
click at [234, 156] on div "NEW FACES Online < 1hr ago Anna R. Favorited Los Angeles , CA Online < 1hr ago" at bounding box center [300, 146] width 385 height 118
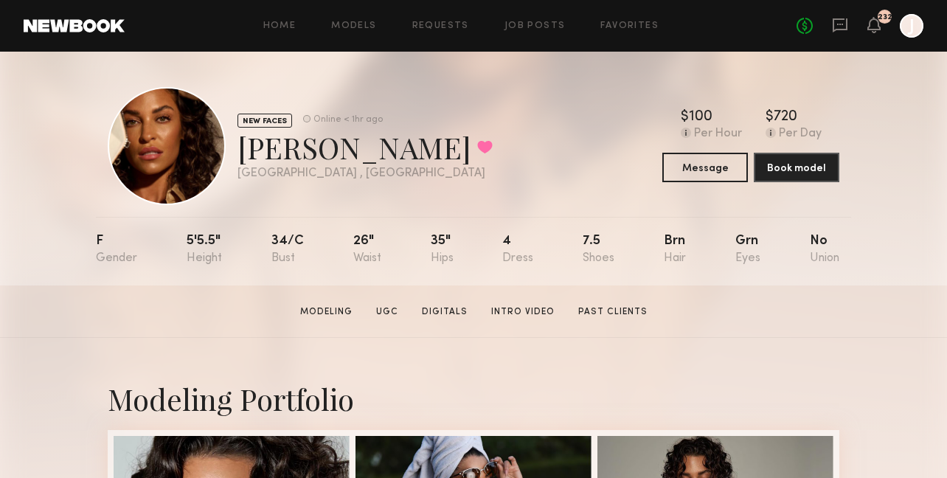
click at [605, 100] on div "NEW FACES Online < 1hr ago Anna R. Favorited Los Angeles , CA Online < 1hr ago …" at bounding box center [473, 146] width 731 height 118
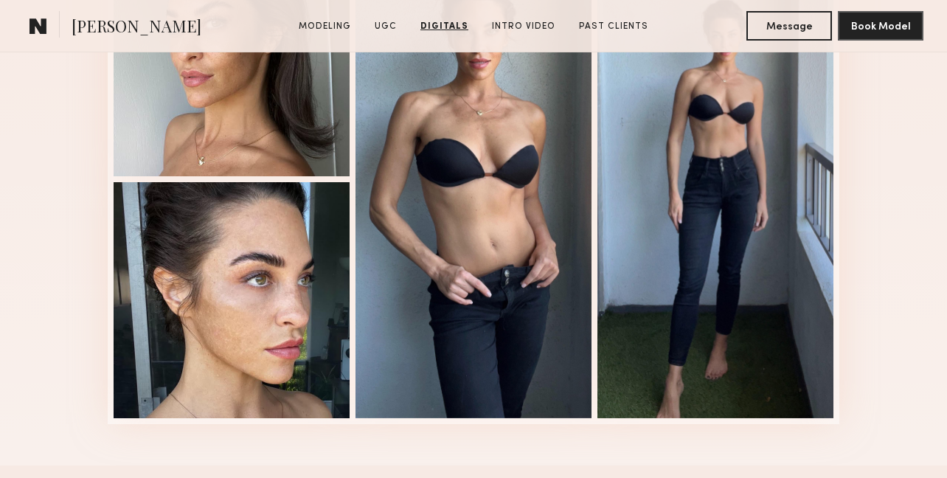
scroll to position [1915, 0]
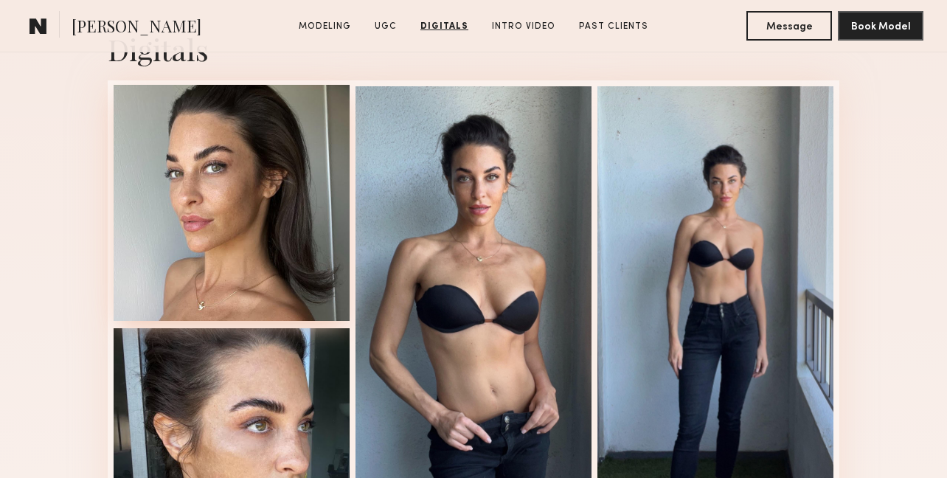
click at [270, 239] on div at bounding box center [232, 203] width 236 height 236
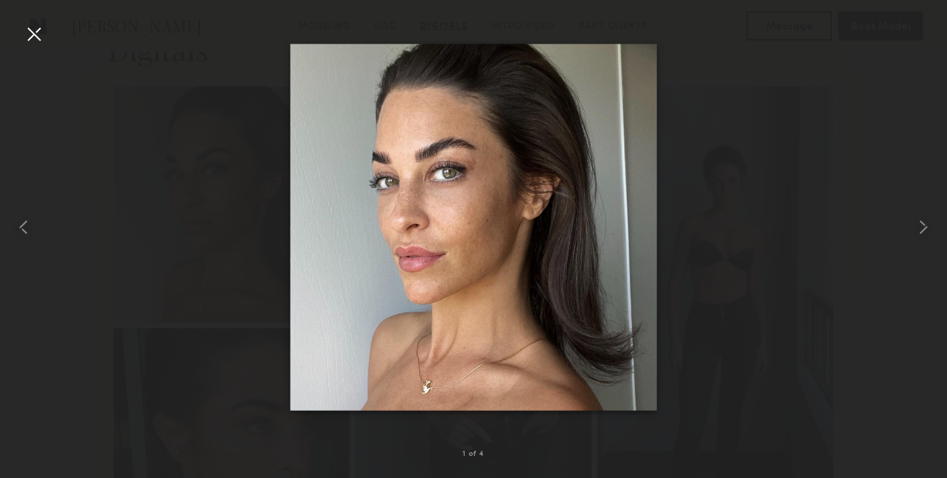
click at [35, 35] on div at bounding box center [34, 34] width 24 height 24
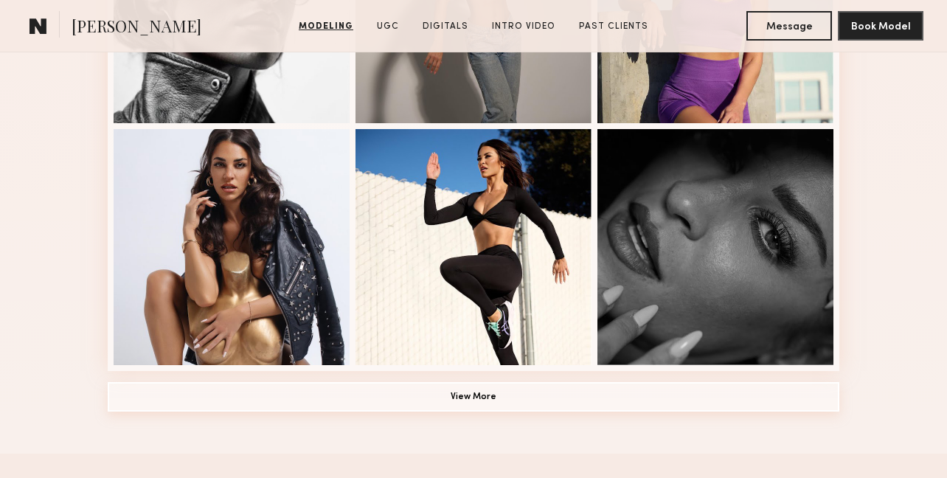
scroll to position [1031, 0]
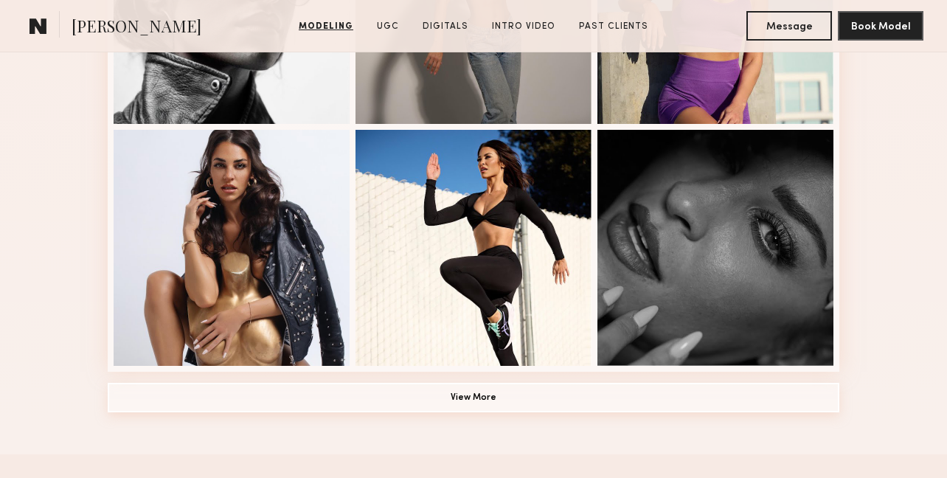
click at [212, 396] on button "View More" at bounding box center [473, 397] width 731 height 29
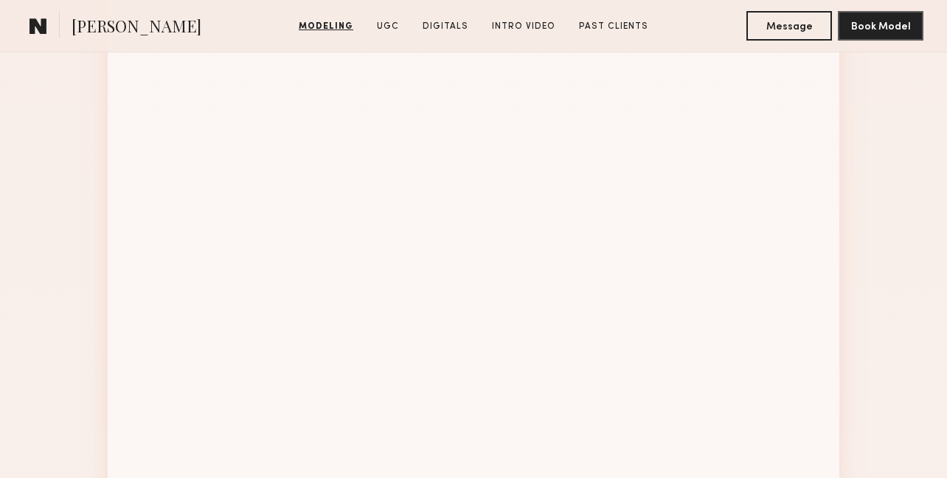
scroll to position [1720, 0]
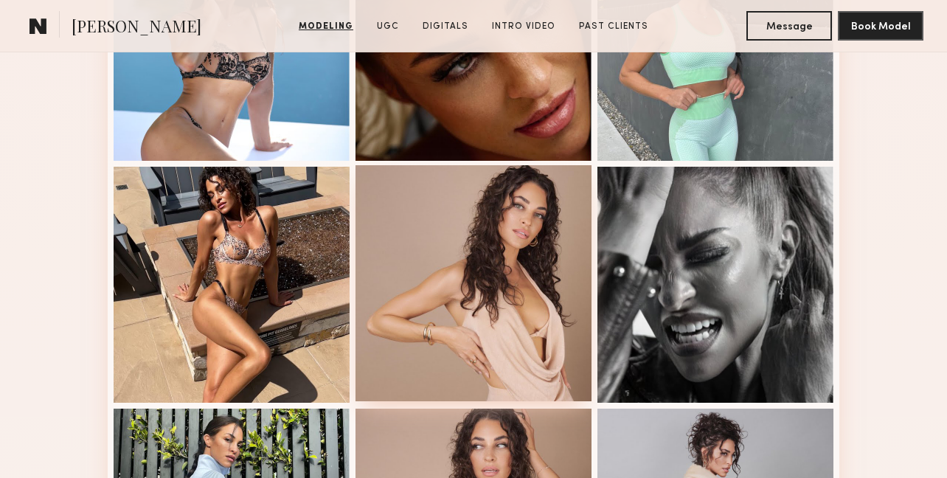
click at [442, 330] on div at bounding box center [473, 283] width 236 height 236
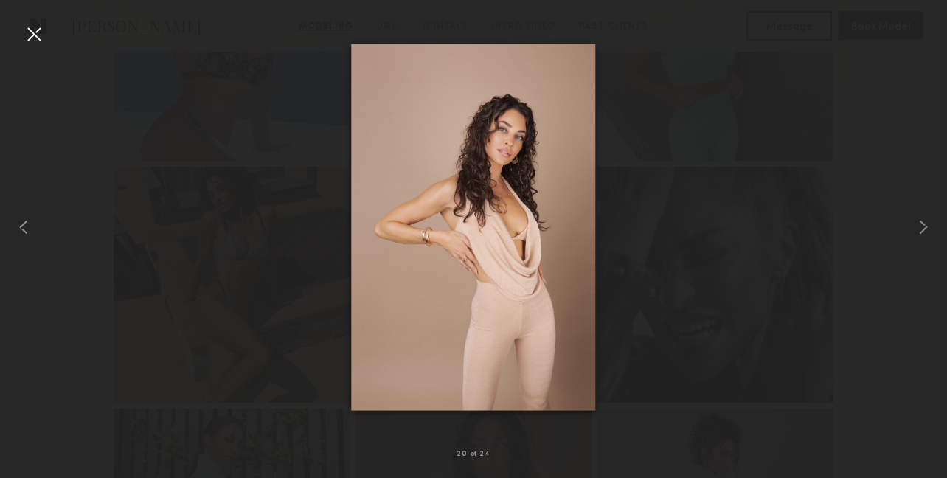
click at [29, 40] on div at bounding box center [34, 34] width 24 height 24
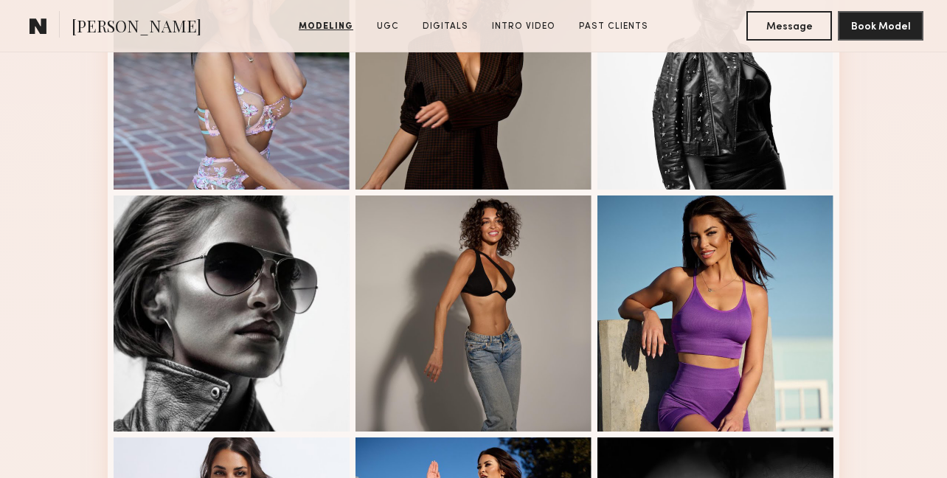
scroll to position [720, 0]
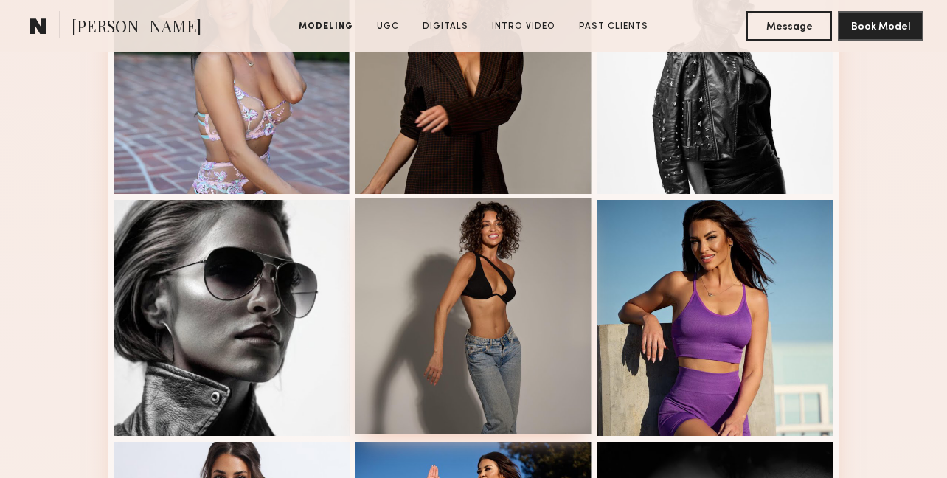
click at [520, 283] on div at bounding box center [473, 316] width 236 height 236
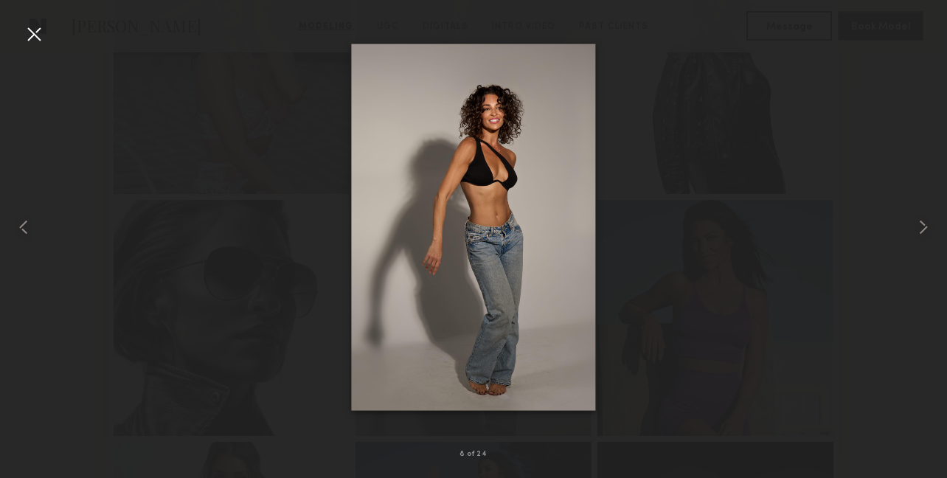
click at [28, 31] on div at bounding box center [34, 34] width 24 height 24
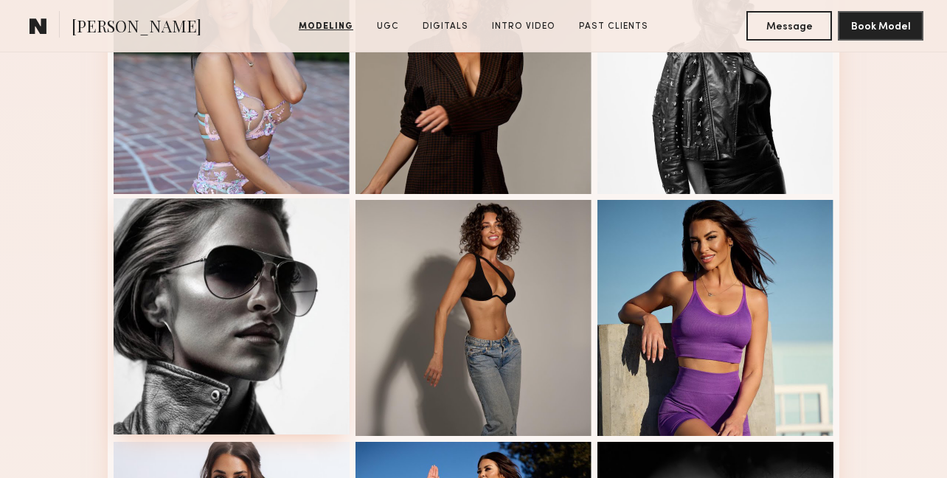
scroll to position [453, 0]
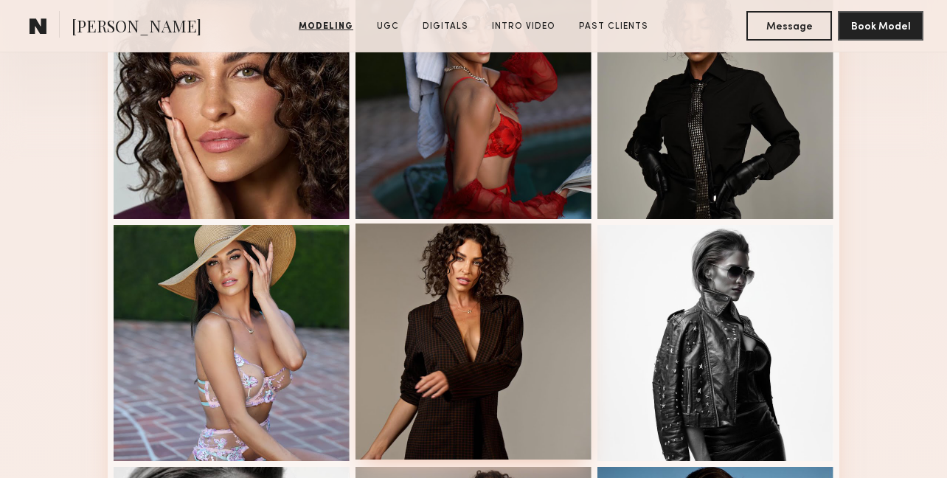
click at [445, 343] on div at bounding box center [473, 341] width 236 height 236
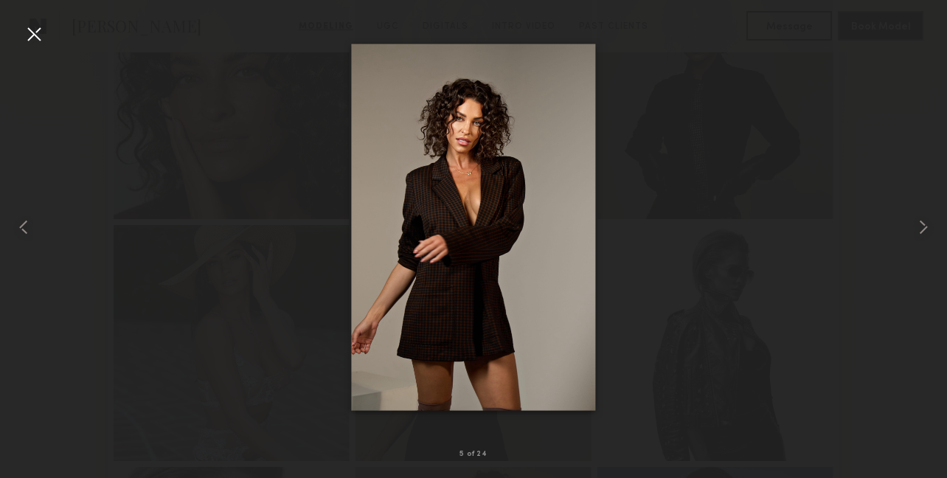
click at [27, 32] on div at bounding box center [34, 34] width 24 height 24
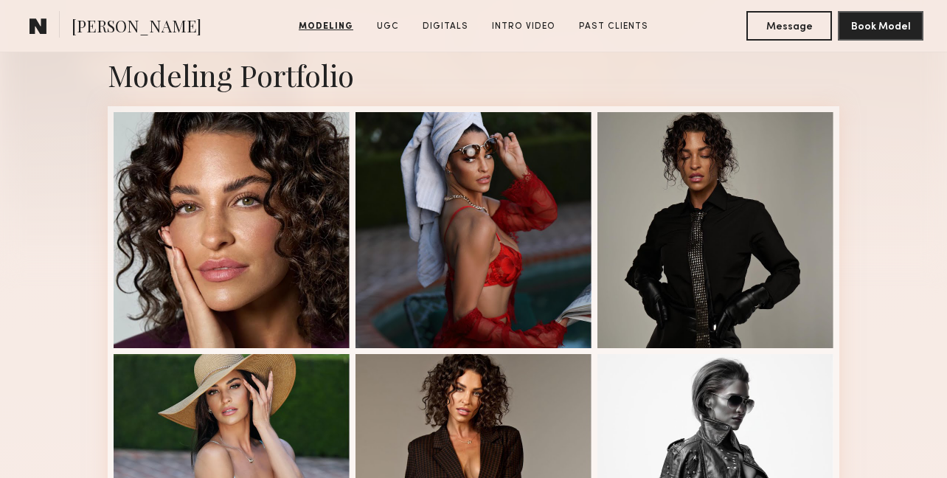
scroll to position [206, 0]
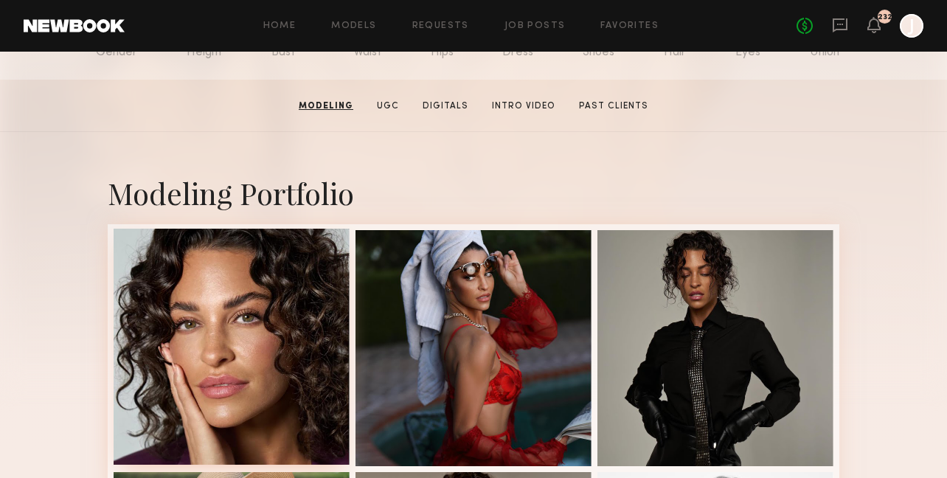
click at [195, 315] on div at bounding box center [232, 347] width 236 height 236
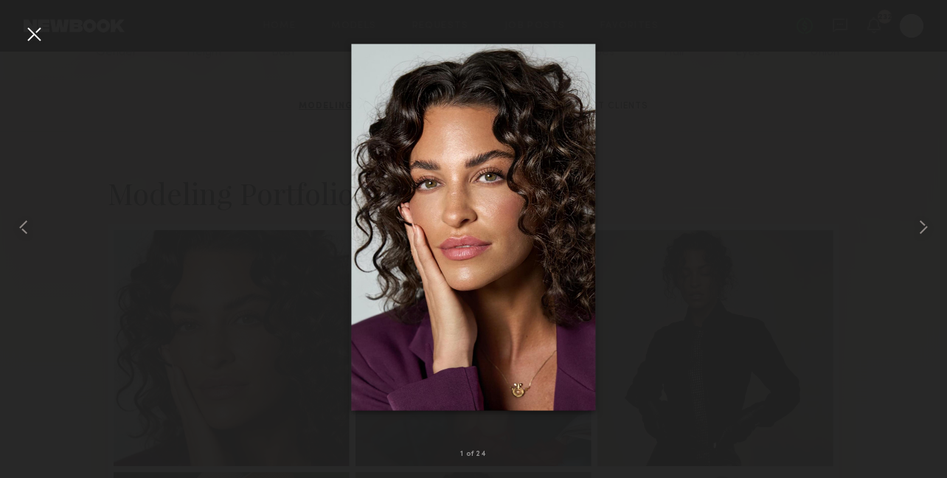
click at [35, 35] on div at bounding box center [34, 34] width 24 height 24
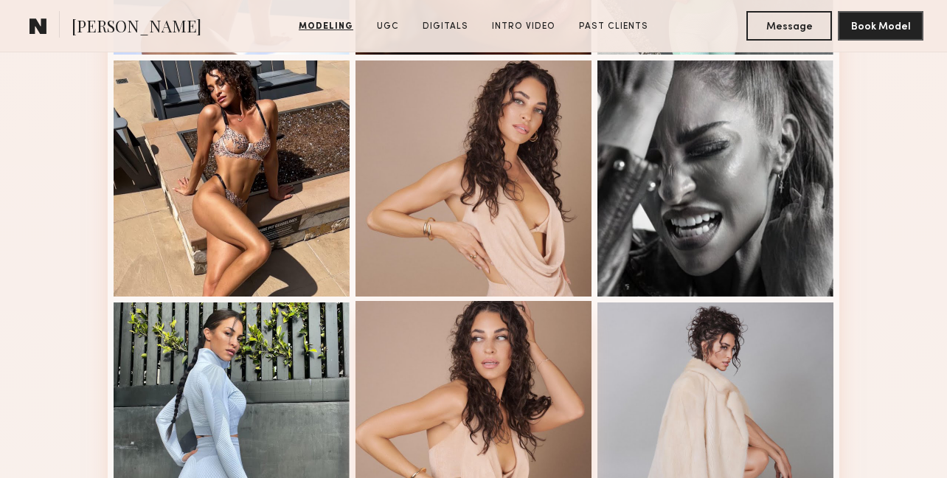
scroll to position [1808, 0]
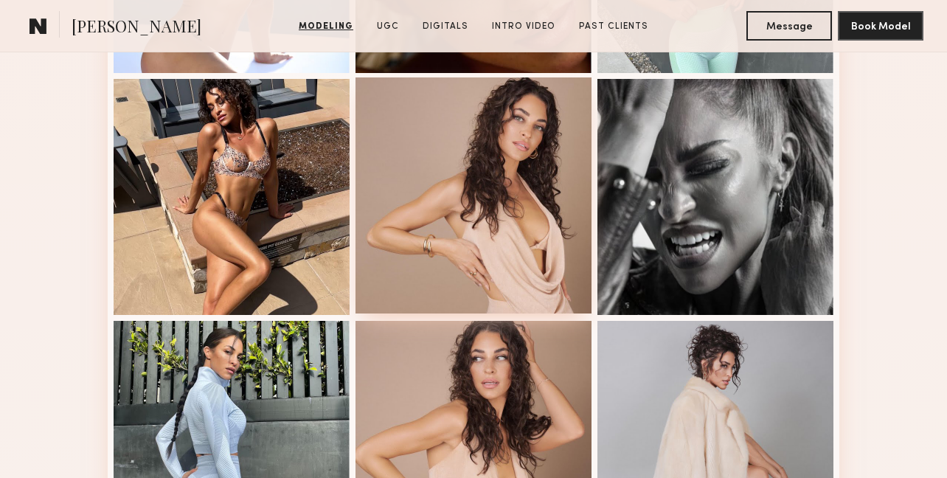
click at [523, 245] on div at bounding box center [473, 195] width 236 height 236
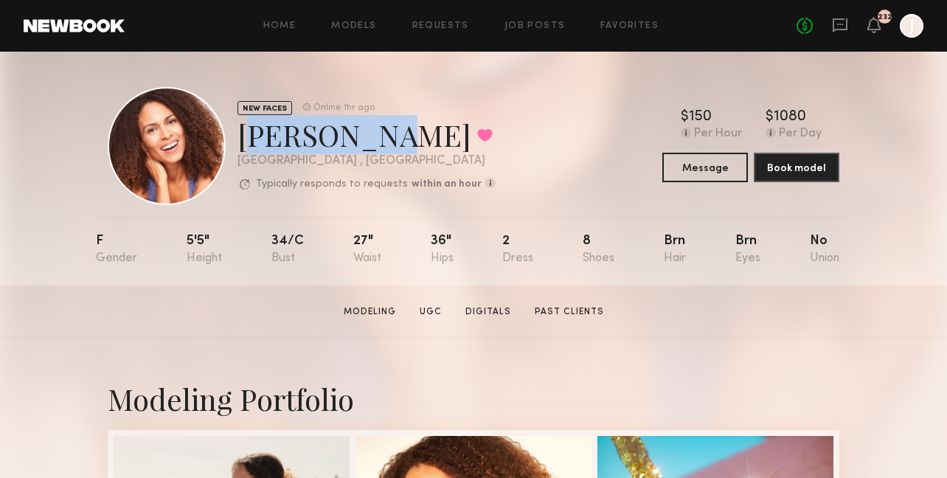
drag, startPoint x: 237, startPoint y: 136, endPoint x: 366, endPoint y: 147, distance: 129.4
click at [366, 147] on div "[PERSON_NAME] Favorited" at bounding box center [366, 134] width 258 height 39
copy div "[PERSON_NAME]"
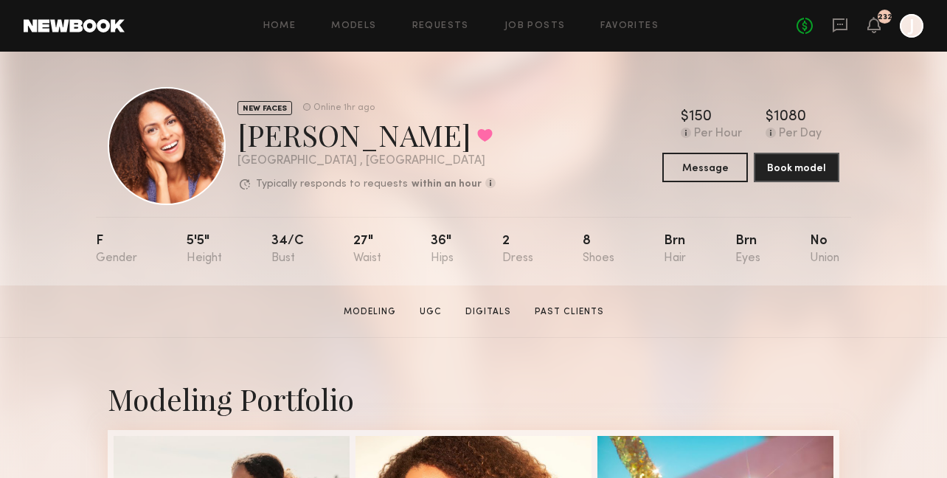
click at [526, 161] on div "NEW FACES Online 1hr ago [PERSON_NAME] Favorited [GEOGRAPHIC_DATA] , [GEOGRAPHI…" at bounding box center [473, 146] width 731 height 118
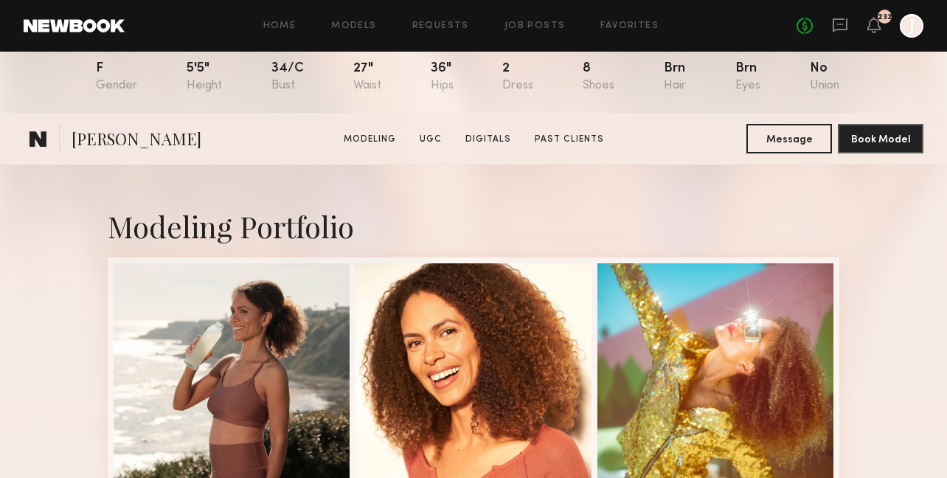
scroll to position [301, 0]
